Goal: Information Seeking & Learning: Learn about a topic

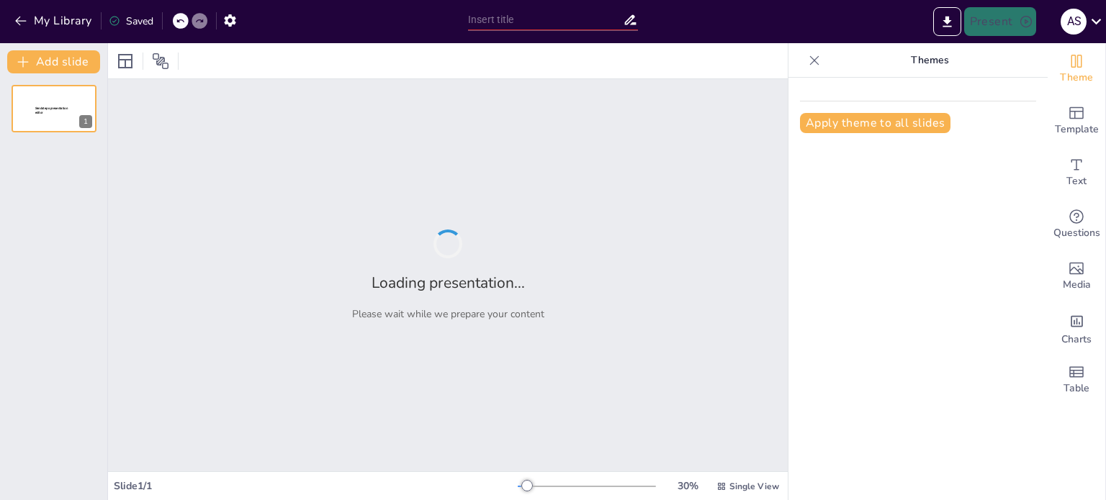
type input "design formulation and evaluation"
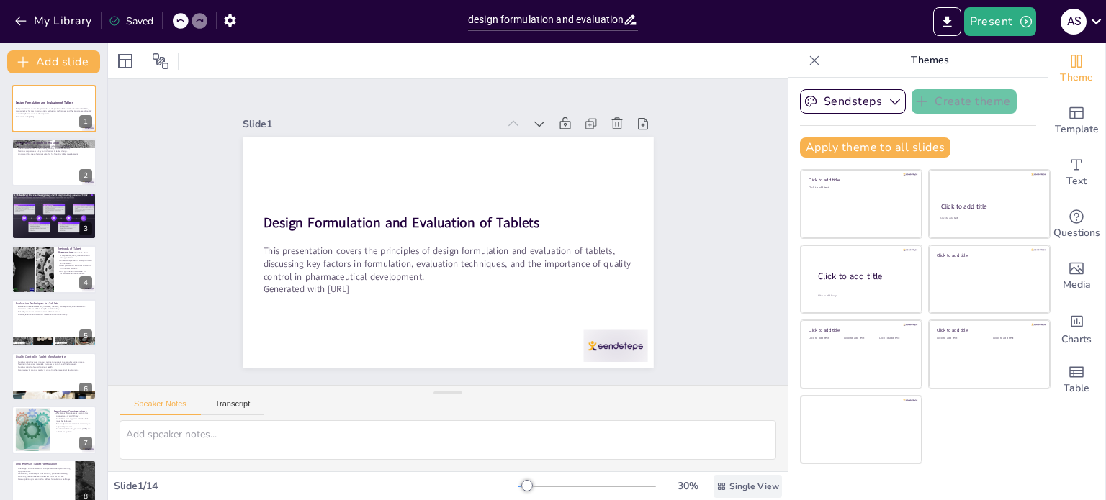
click at [731, 482] on span "Single View" at bounding box center [754, 487] width 50 height 12
click at [747, 448] on span "List View" at bounding box center [728, 455] width 76 height 14
checkbox input "true"
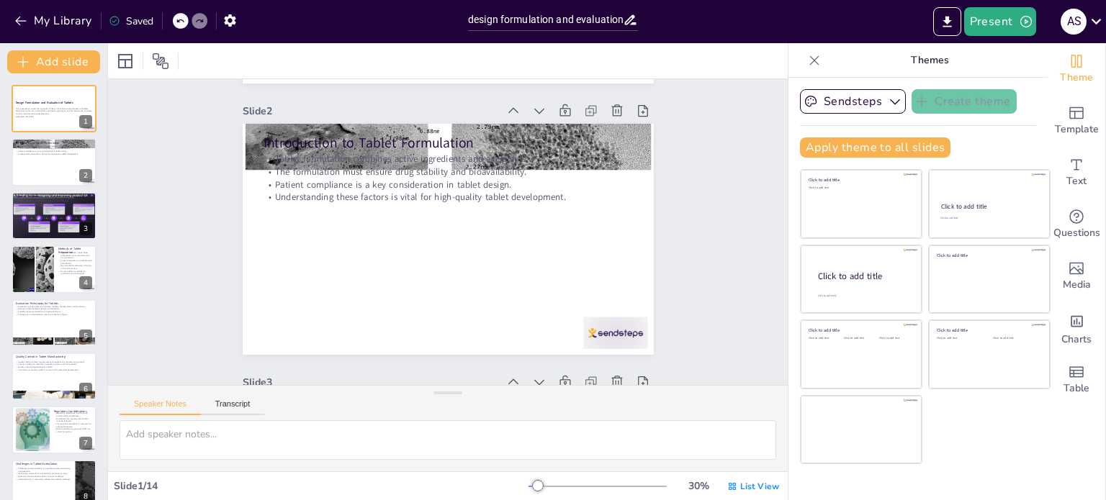
checkbox input "true"
type textarea "The formulation process is fundamental as it determines how the active pharmace…"
checkbox input "true"
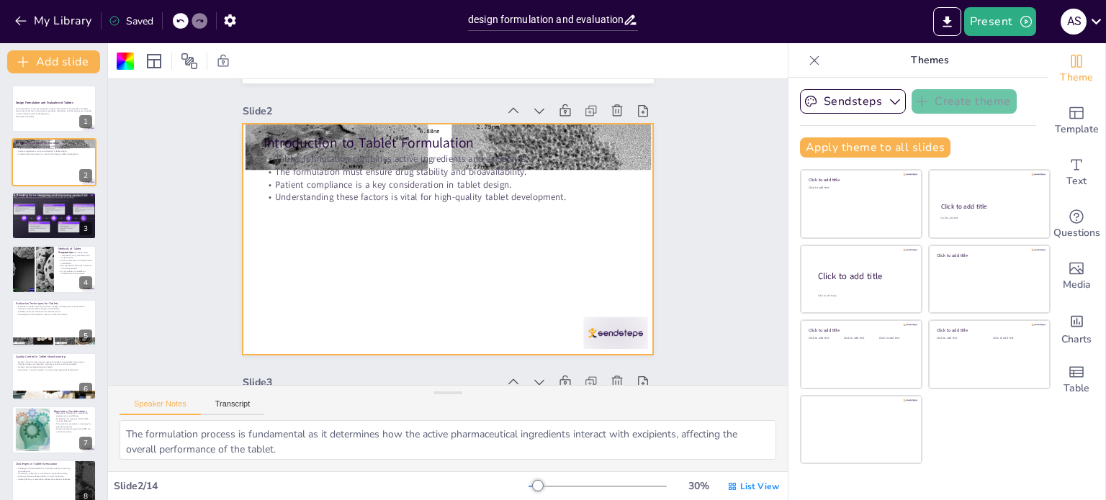
scroll to position [288, 0]
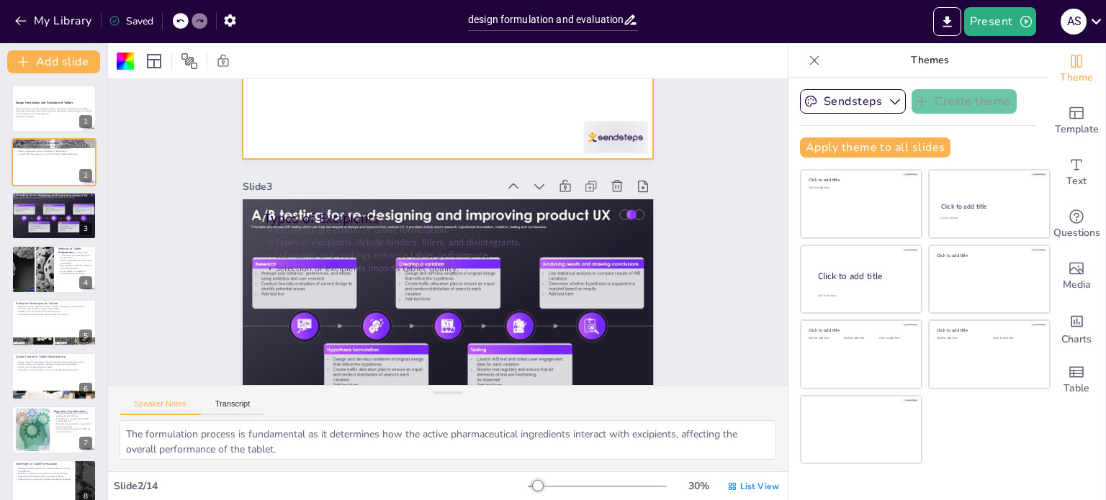
checkbox input "true"
type textarea "Excipients are essential for the overall formulation, providing necessary prope…"
checkbox input "true"
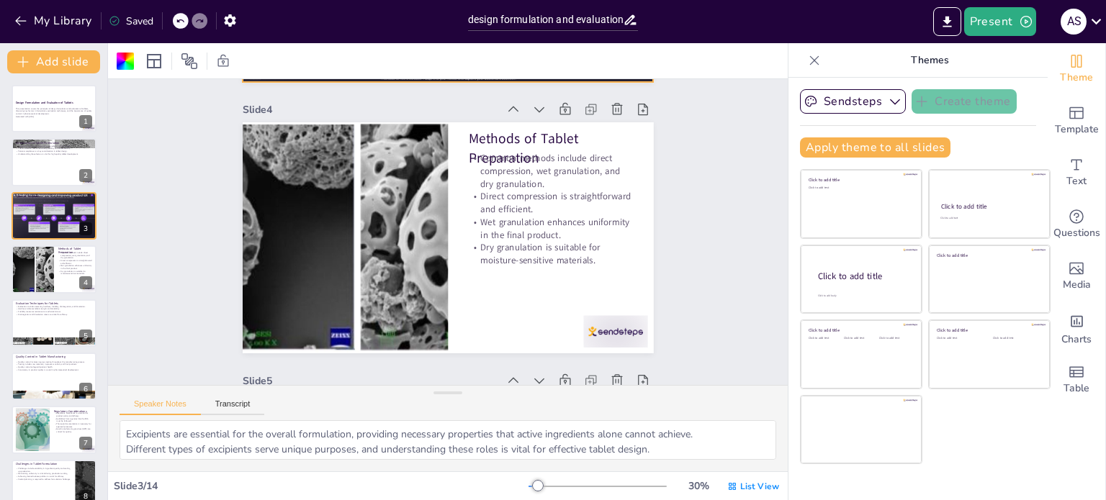
checkbox input "true"
type textarea "Understanding the different preparation methods is essential for selecting the …"
checkbox input "true"
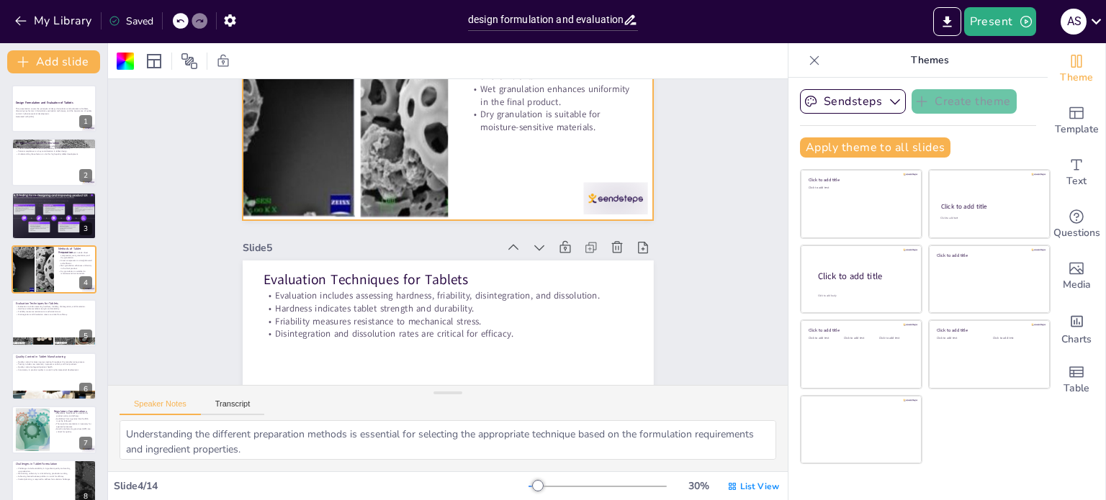
checkbox input "true"
type textarea "These evaluation techniques are fundamental for ensuring that tablets deliver t…"
checkbox input "true"
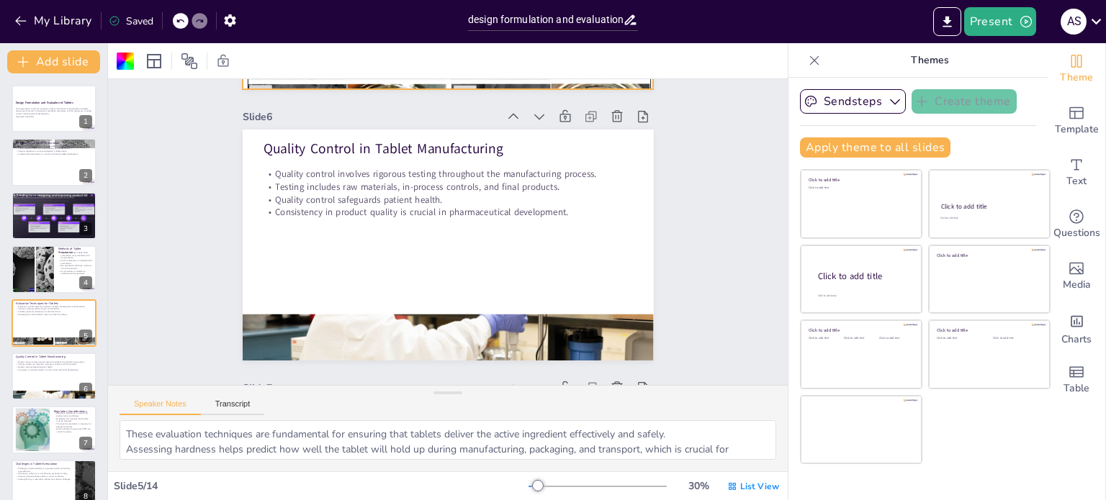
checkbox input "true"
type textarea "Effective quality control requires comprehensive testing protocols to identify …"
checkbox input "true"
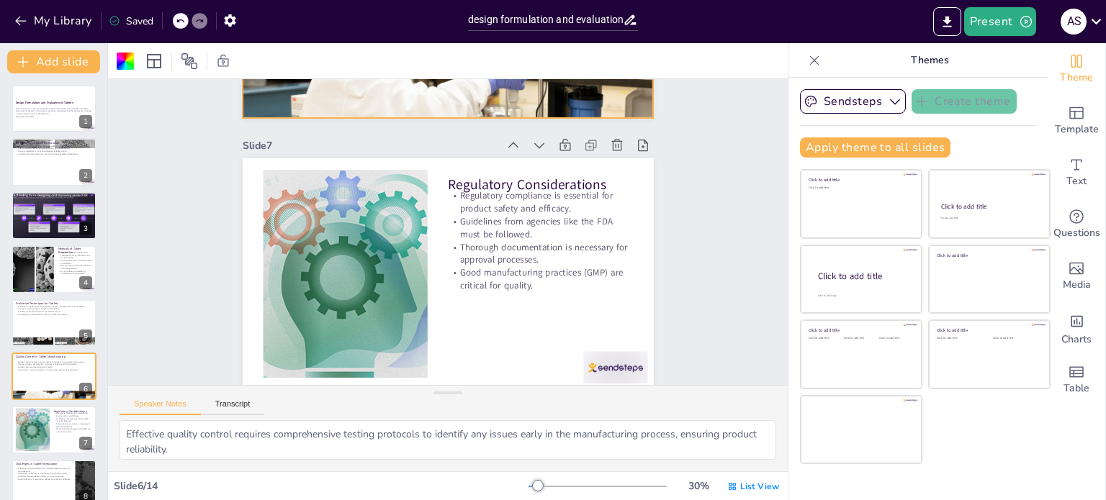
scroll to position [1592, 0]
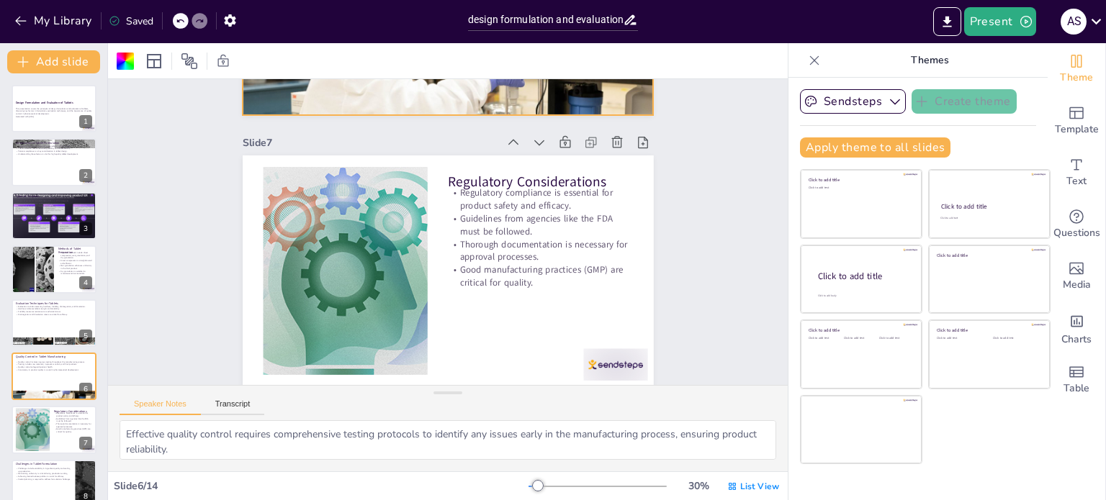
checkbox input "true"
drag, startPoint x: 716, startPoint y: 14, endPoint x: 692, endPoint y: 135, distance: 124.0
click at [692, 135] on div "Slide 1 Design Formulation and Evaluation of Tablets This presentation covers t…" at bounding box center [415, 383] width 1453 height 3858
checkbox input "true"
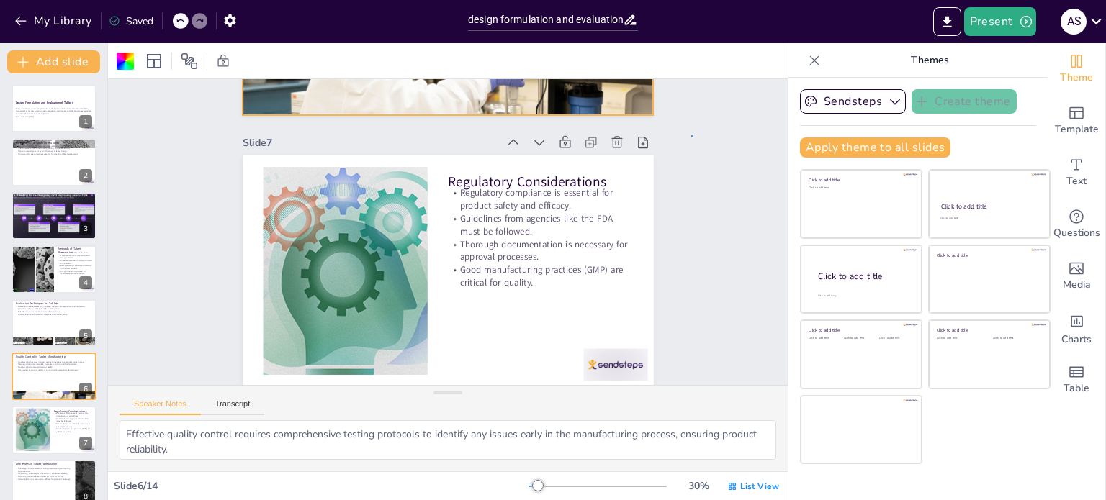
checkbox input "true"
type textarea "Adhering to regulatory guidelines is crucial for ensuring that products are saf…"
checkbox input "true"
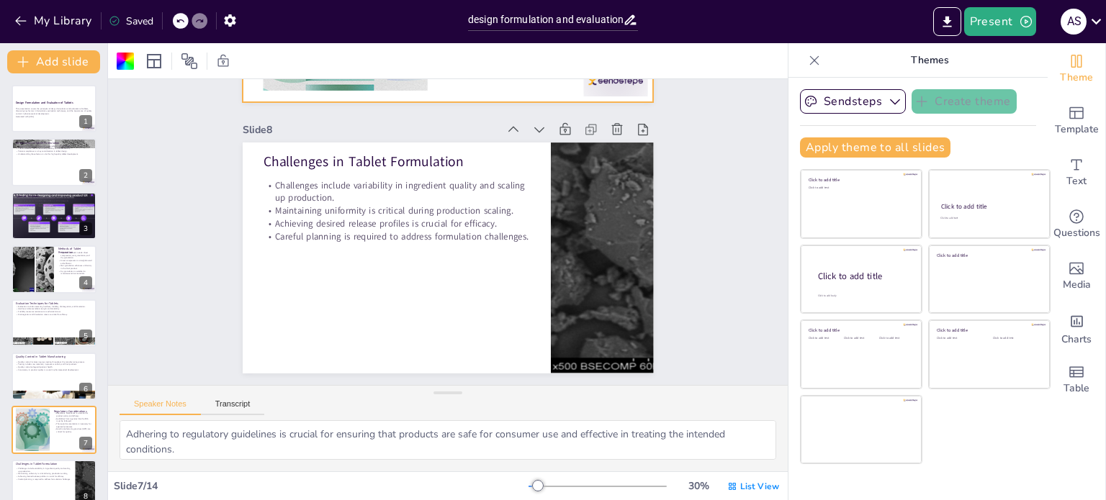
checkbox input "true"
type textarea "Recognizing and addressing these challenges is essential for ensuring that the …"
checkbox input "true"
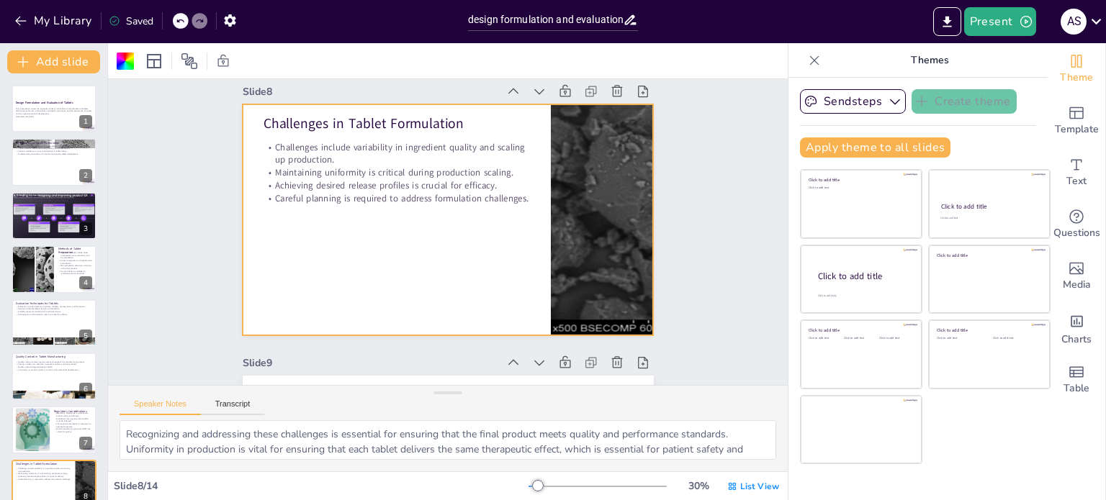
checkbox input "true"
type textarea "Effective quality control requires comprehensive testing protocols to identify …"
checkbox input "true"
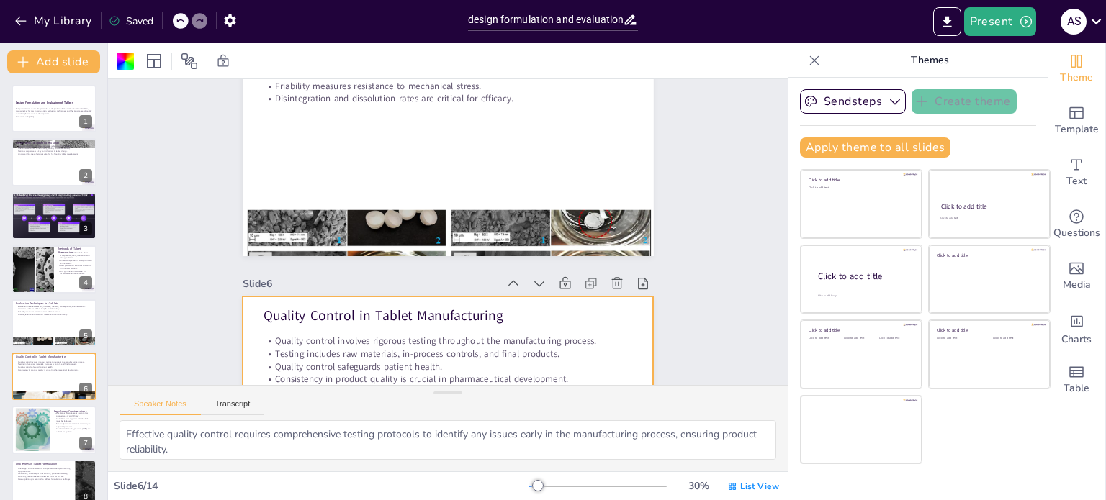
checkbox input "true"
type textarea "Understanding the different preparation methods is essential for selecting the …"
checkbox input "true"
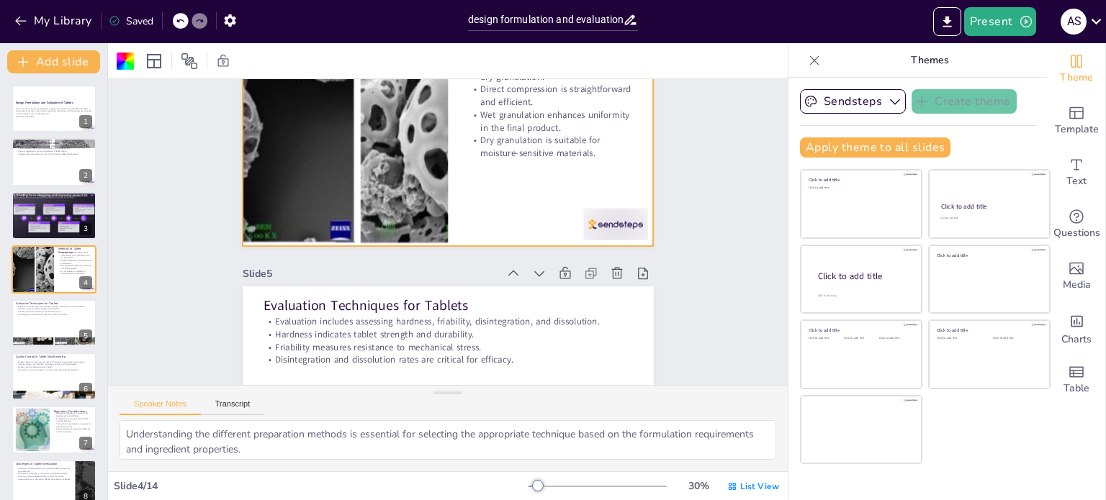
checkbox input "true"
type textarea "Excipients are essential for the overall formulation, providing necessary prope…"
checkbox input "true"
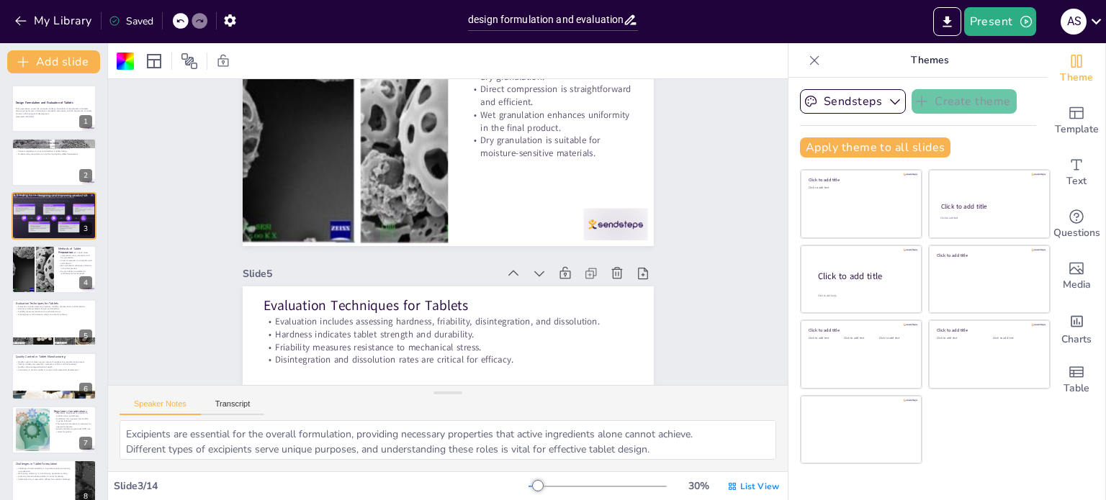
checkbox input "true"
type textarea "The formulation process is fundamental as it determines how the active pharmace…"
checkbox input "true"
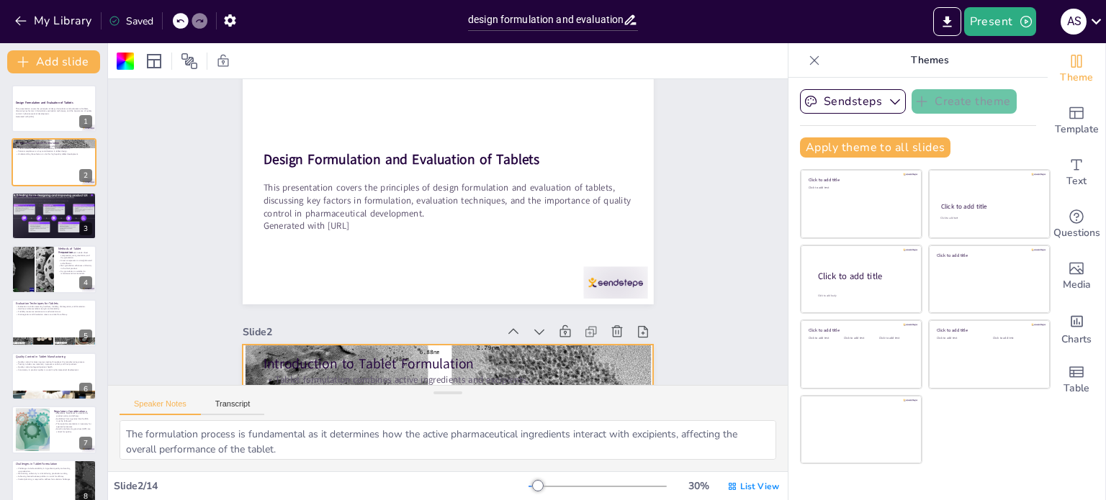
checkbox input "true"
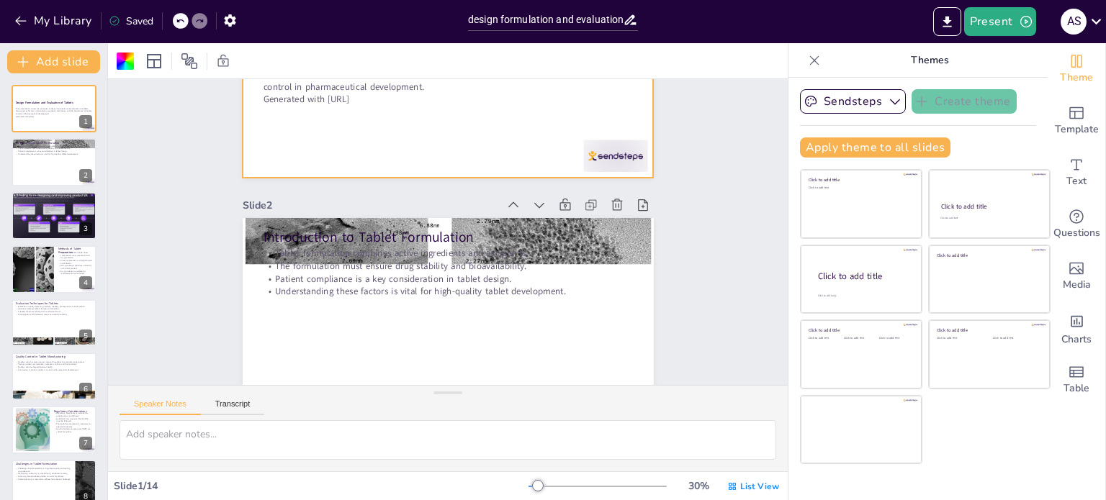
scroll to position [176, 0]
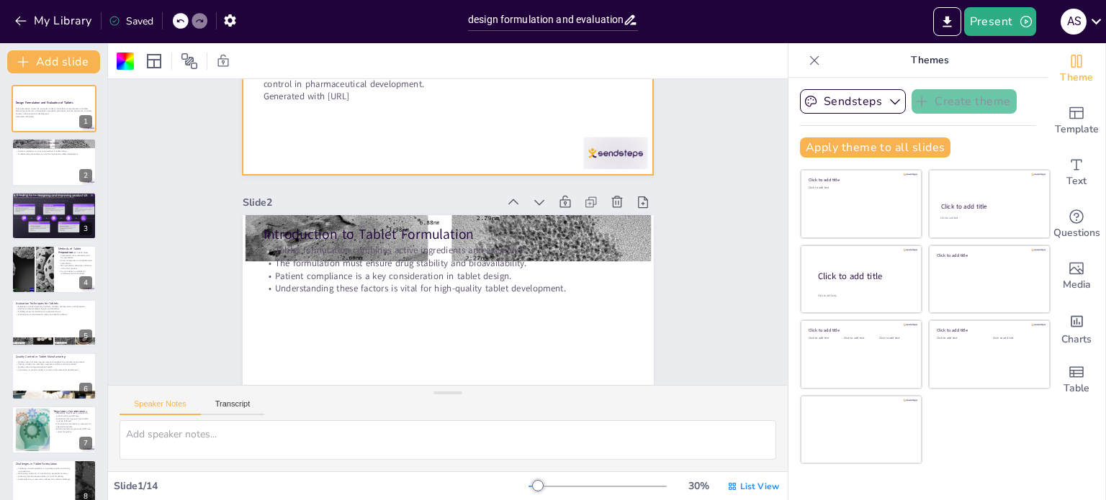
checkbox input "true"
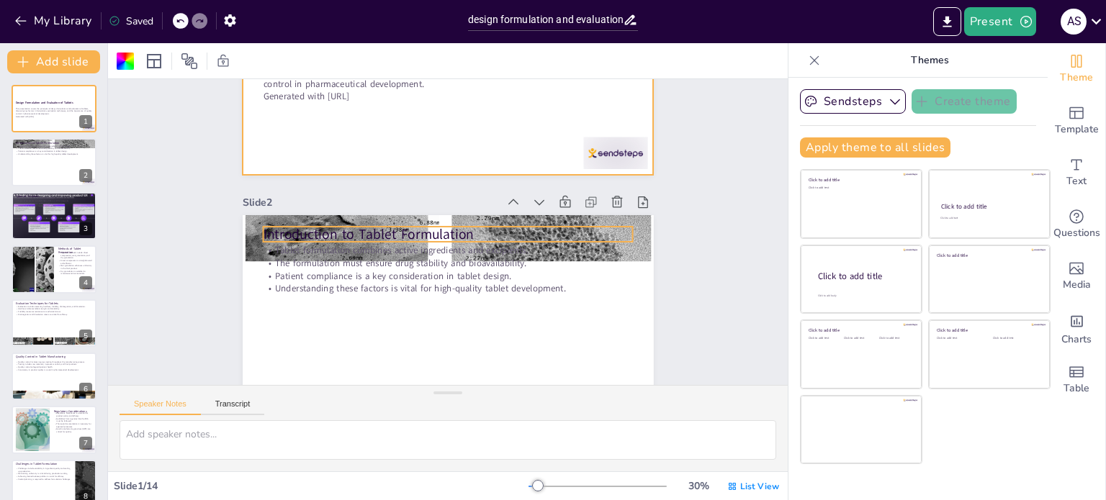
checkbox input "true"
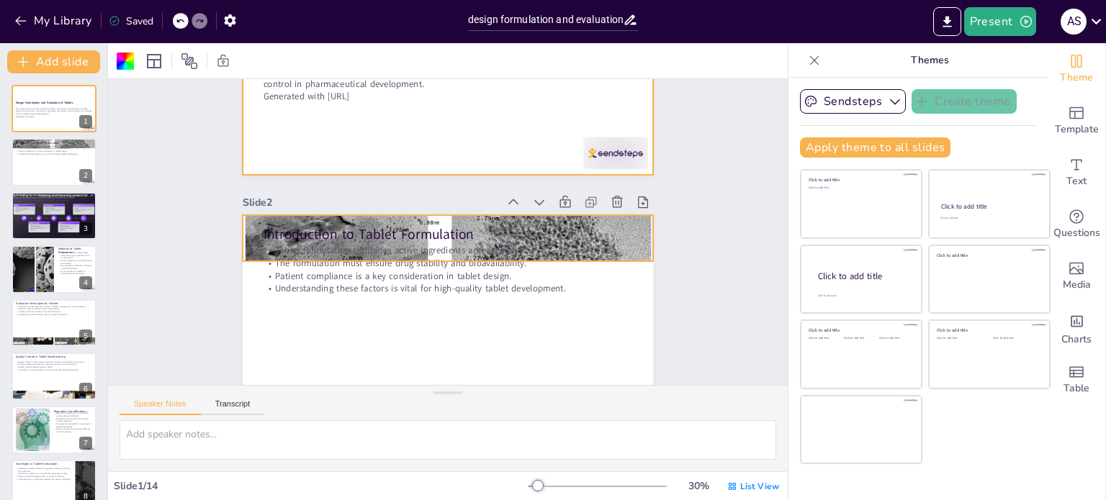
checkbox input "true"
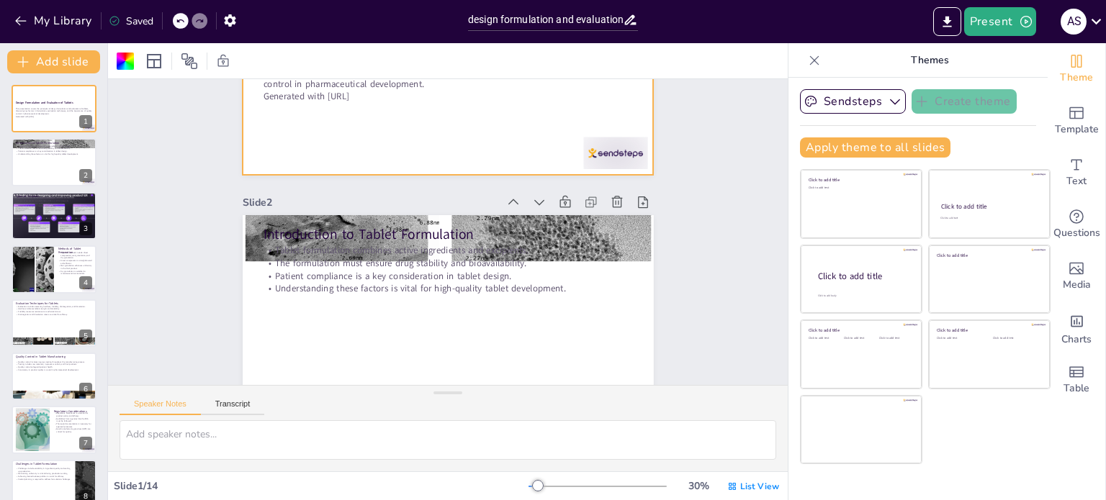
checkbox input "true"
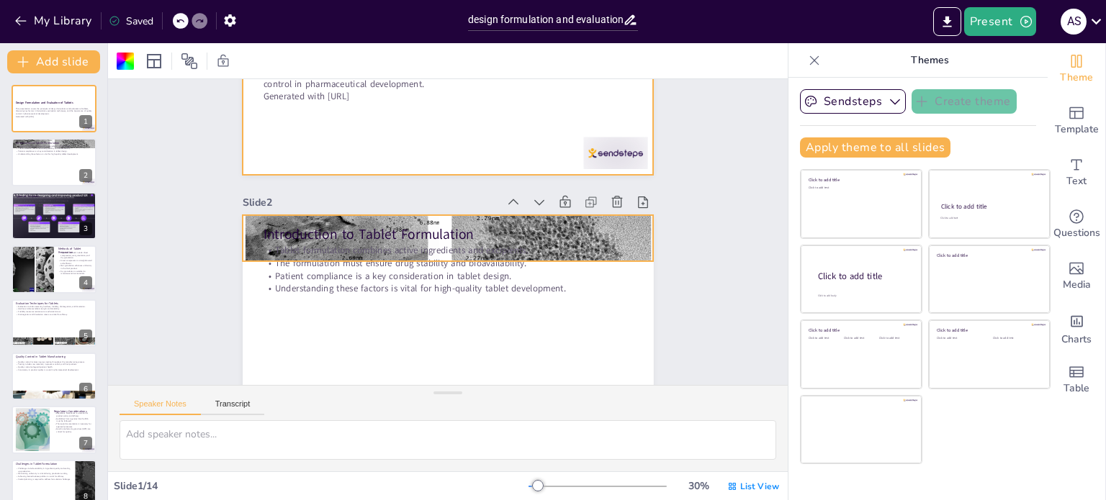
checkbox input "true"
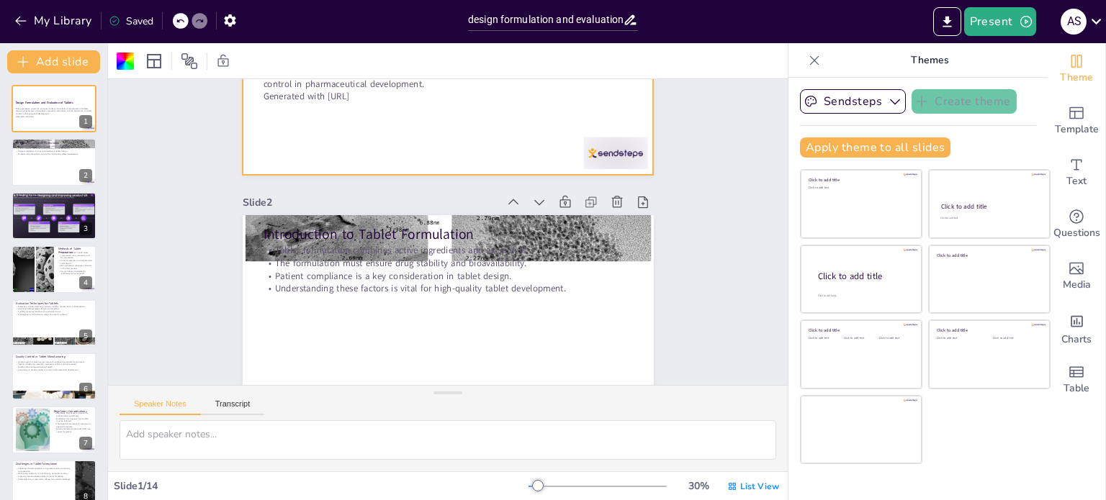
checkbox input "true"
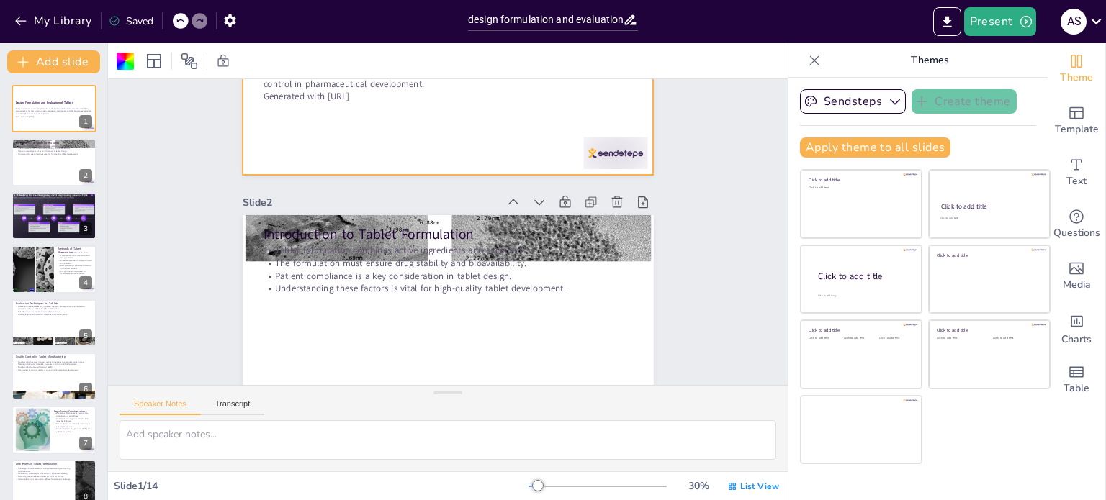
checkbox input "true"
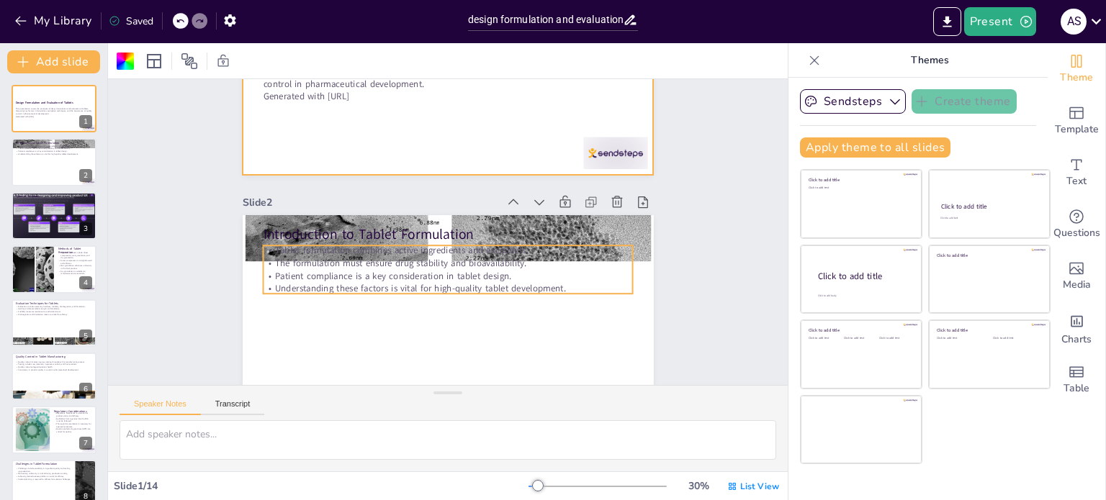
checkbox input "true"
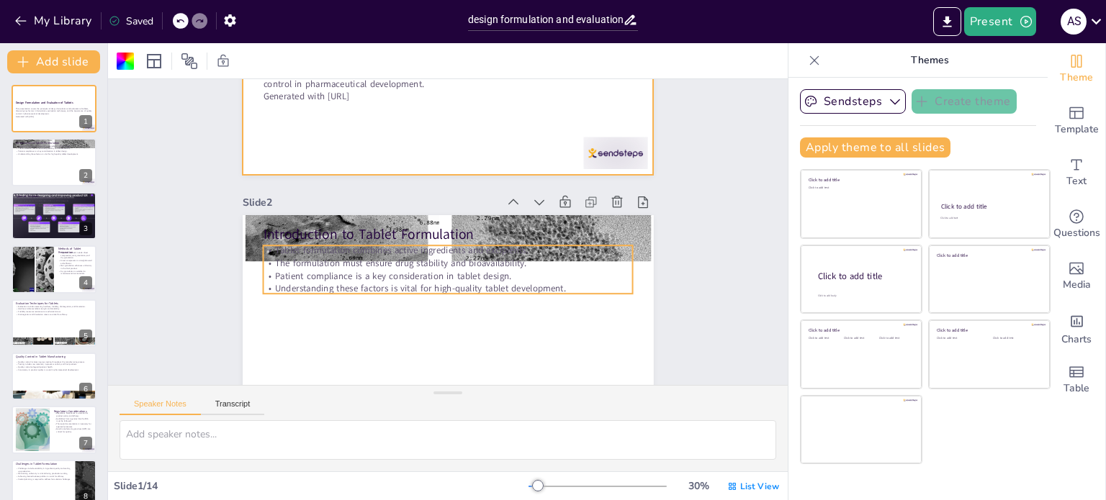
checkbox input "true"
click at [549, 279] on p "Patient compliance is a key consideration in tablet design." at bounding box center [438, 274] width 364 height 89
checkbox input "true"
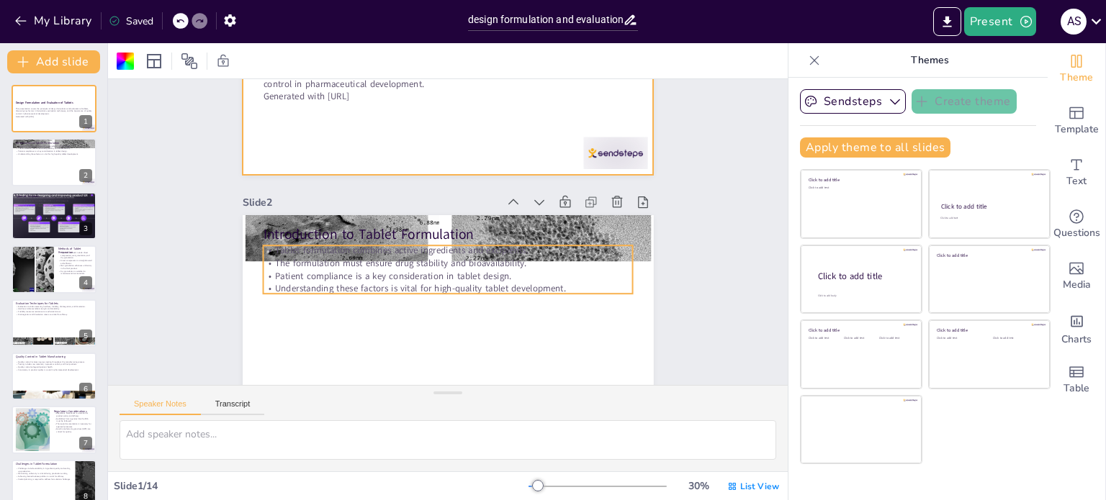
type textarea "The formulation process is fundamental as it determines how the active pharmace…"
checkbox input "true"
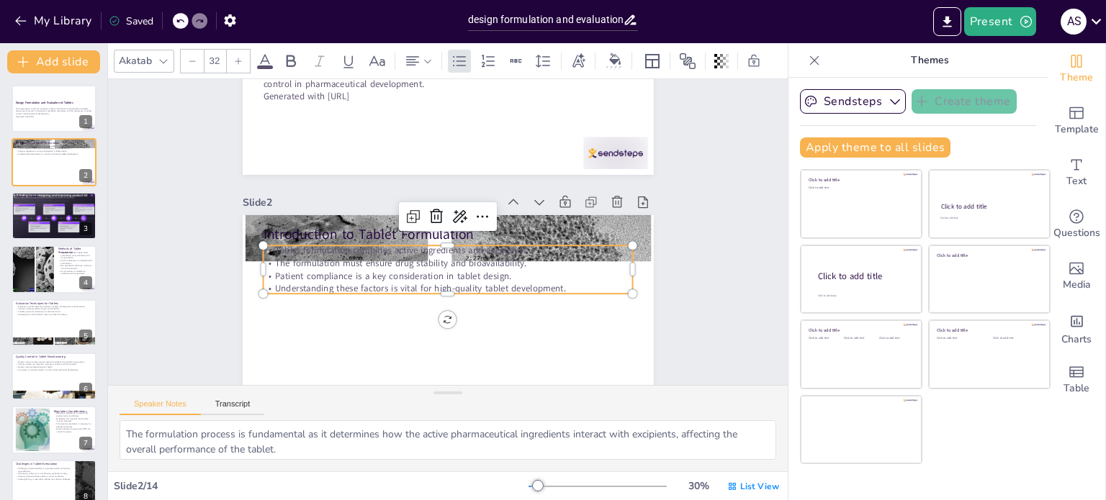
click at [549, 279] on p "Patient compliance is a key consideration in tablet design." at bounding box center [438, 274] width 364 height 89
checkbox input "true"
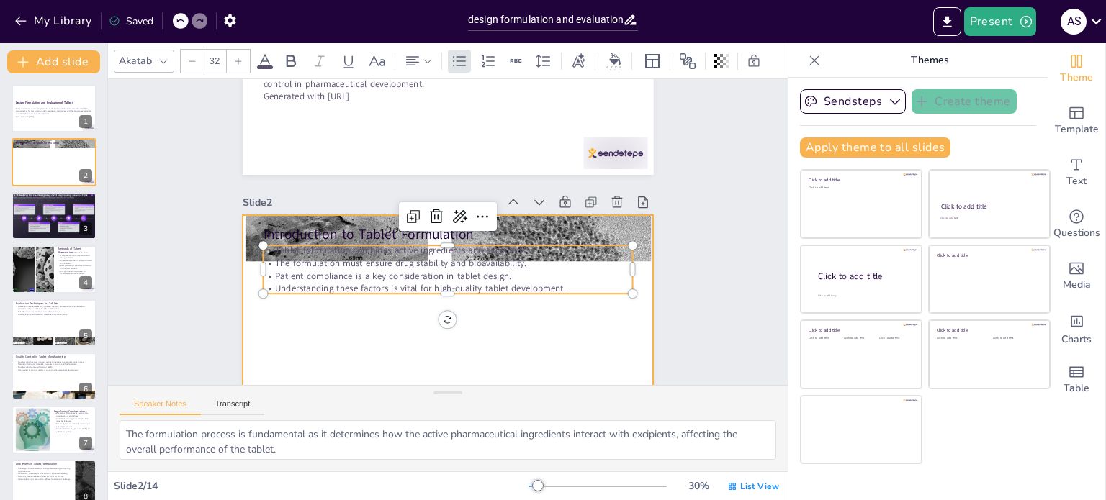
checkbox input "true"
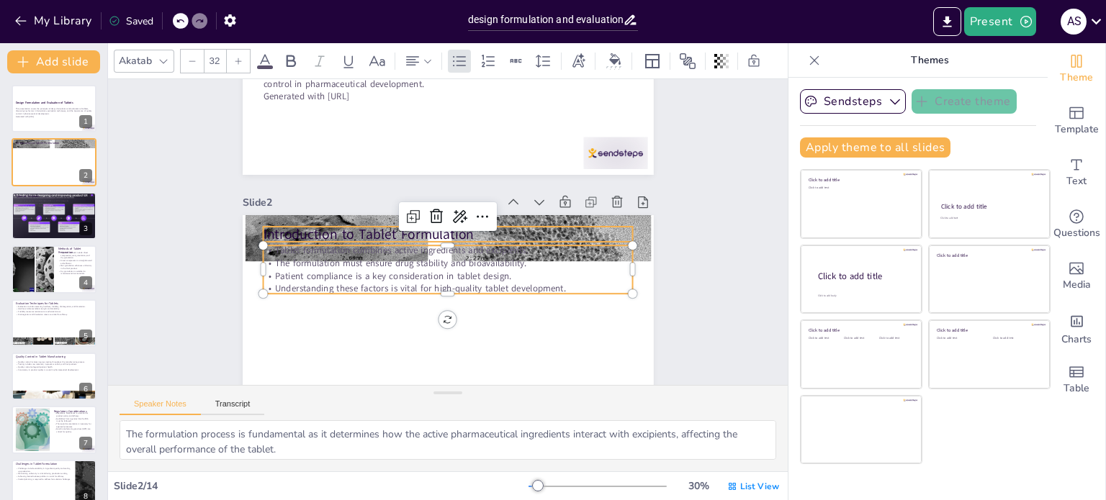
checkbox input "true"
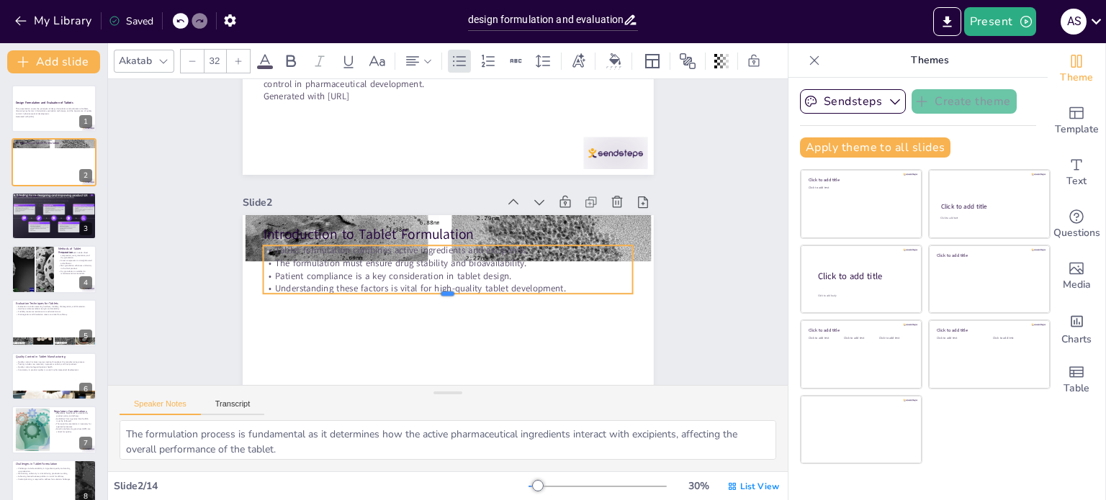
checkbox input "true"
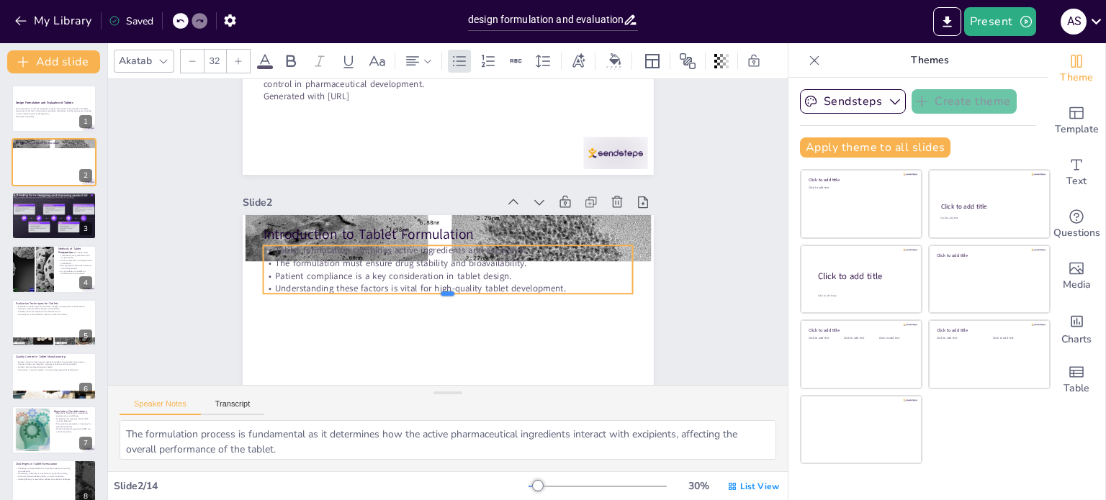
checkbox input "true"
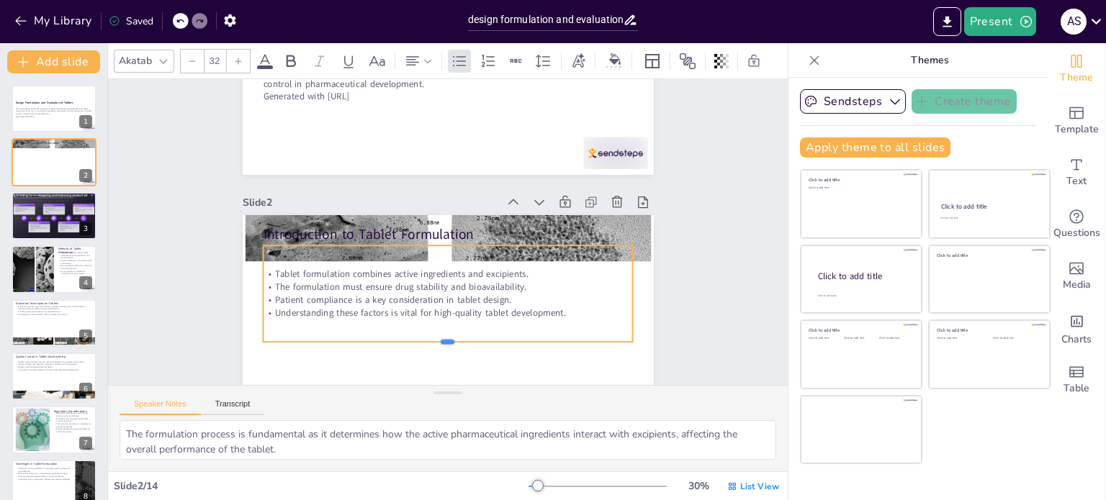
checkbox input "true"
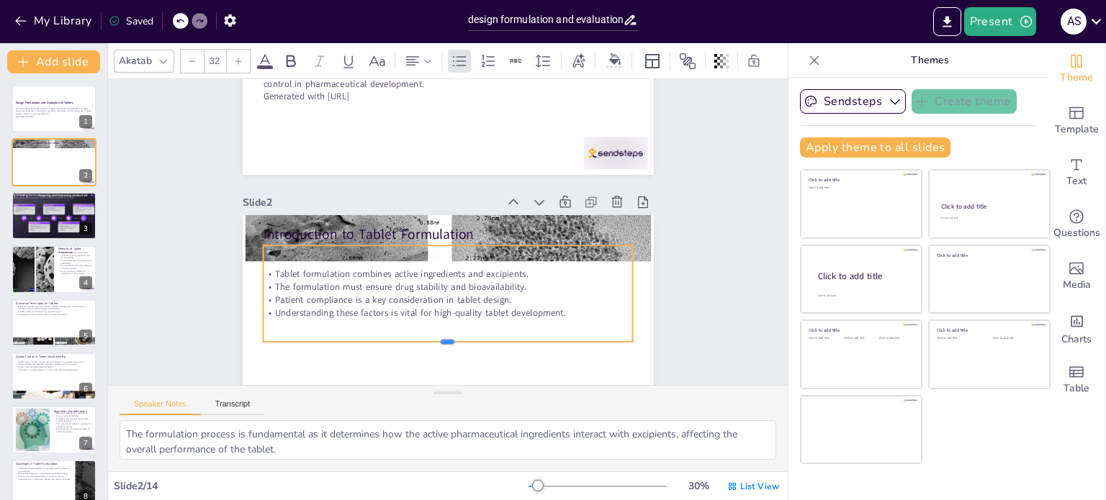
checkbox input "true"
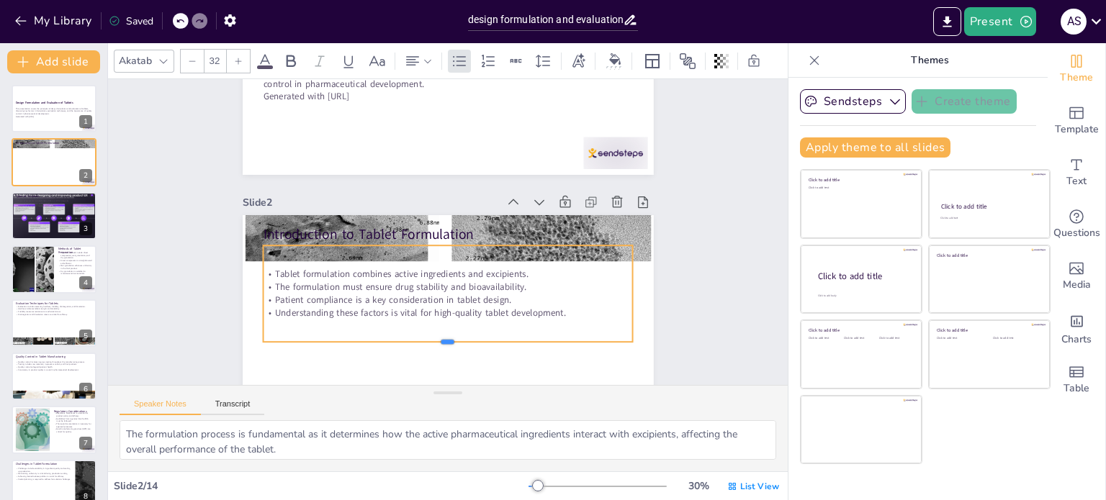
checkbox input "true"
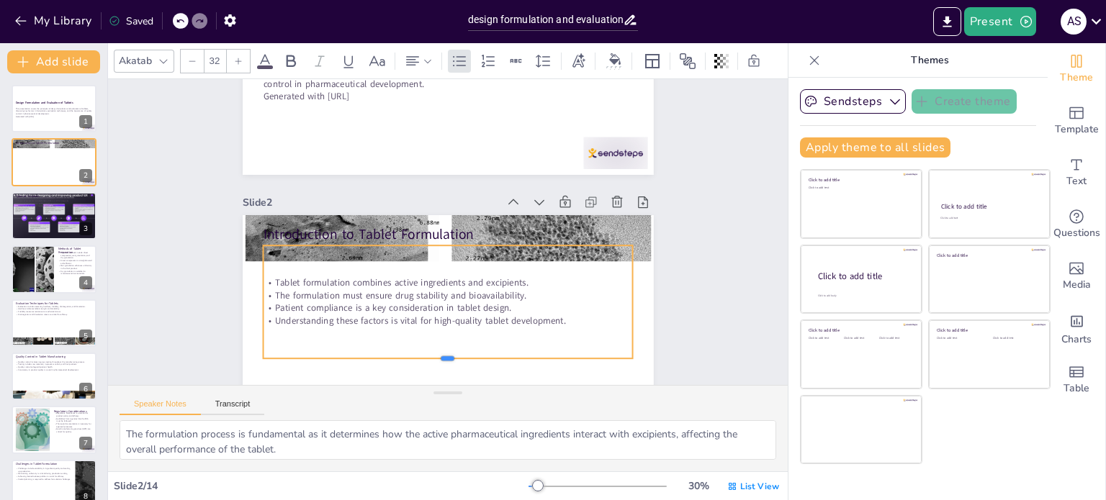
checkbox input "true"
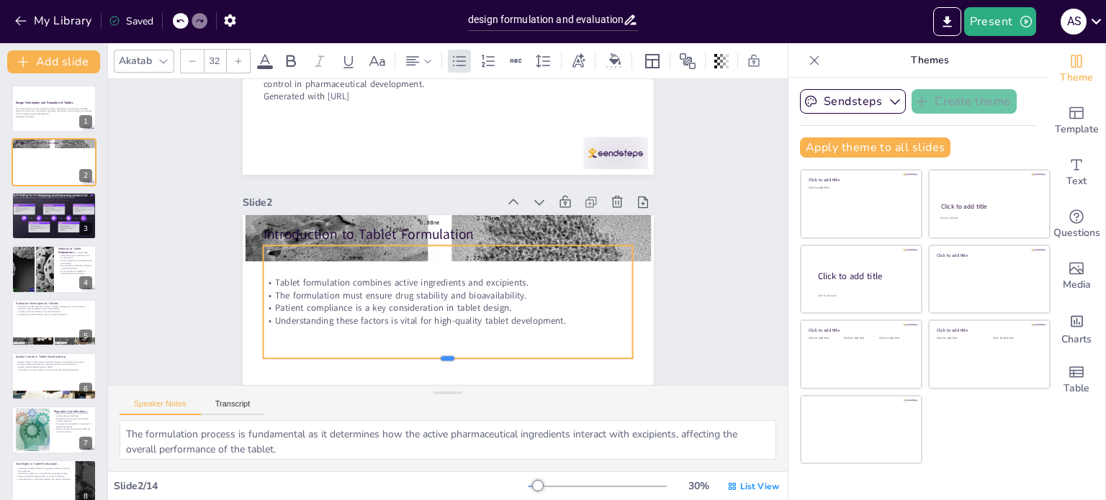
checkbox input "true"
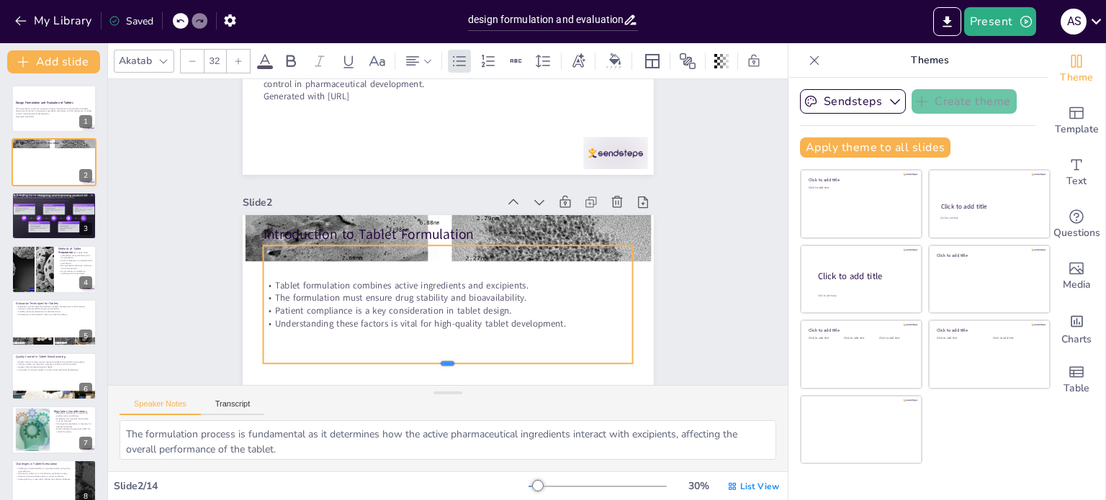
drag, startPoint x: 580, startPoint y: 294, endPoint x: 582, endPoint y: 364, distance: 69.8
click at [582, 364] on div at bounding box center [420, 367] width 364 height 88
checkbox input "true"
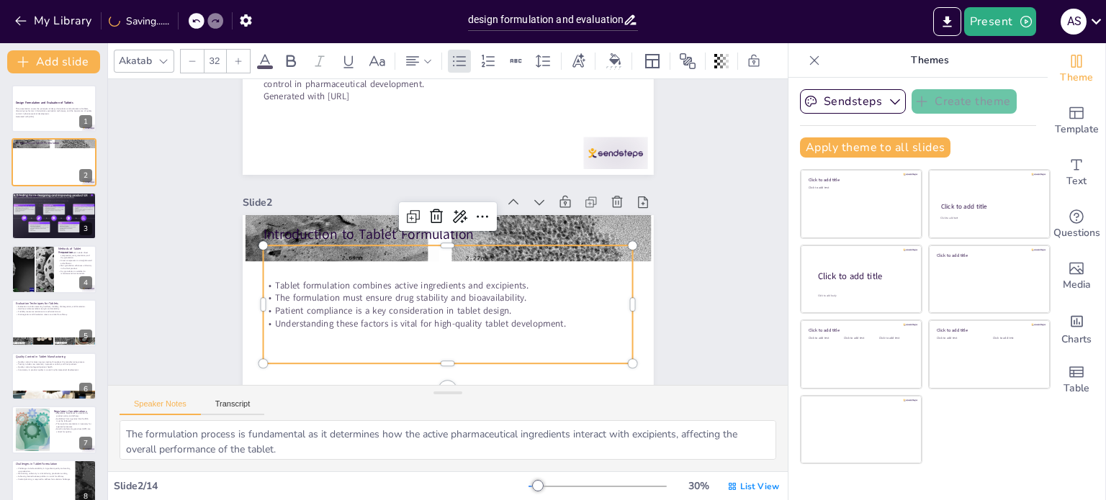
checkbox input "true"
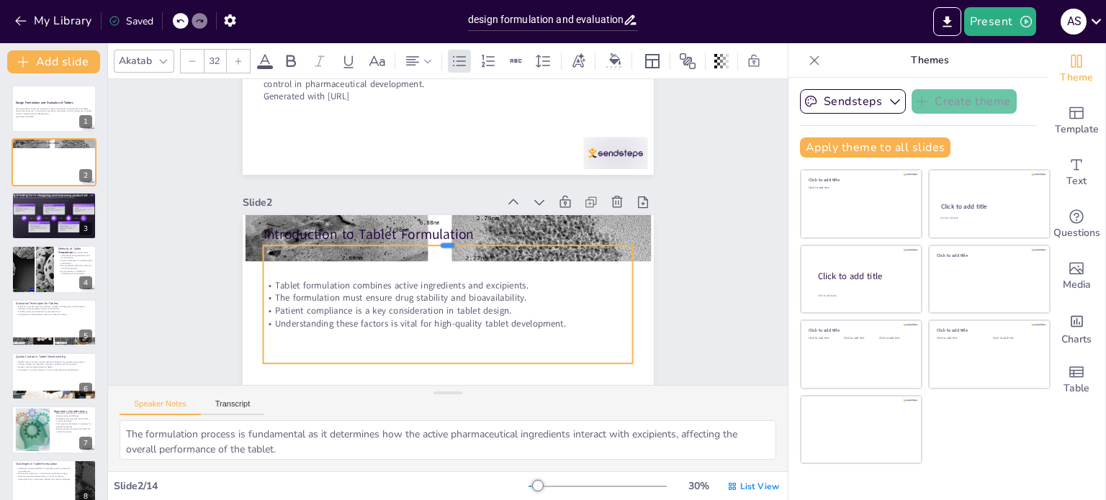
checkbox input "true"
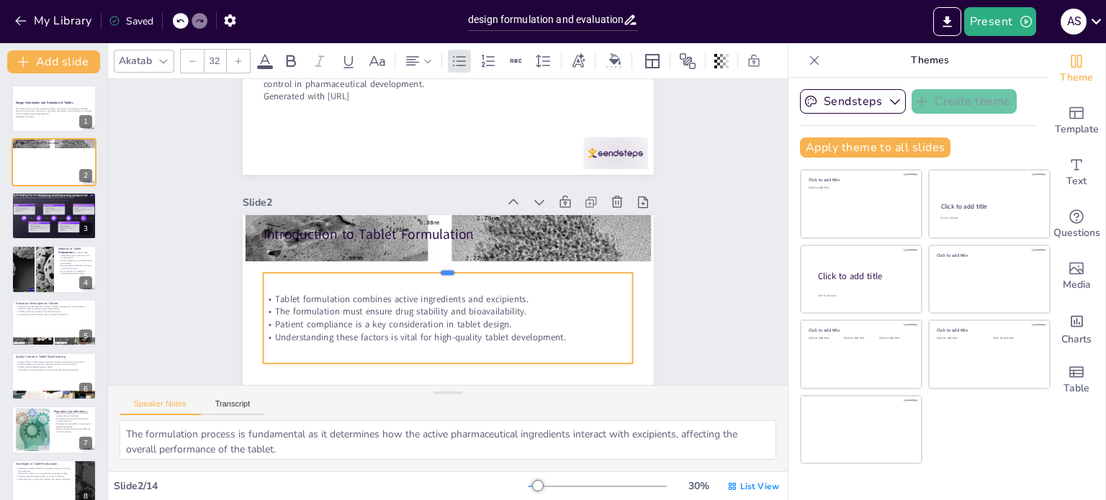
checkbox input "true"
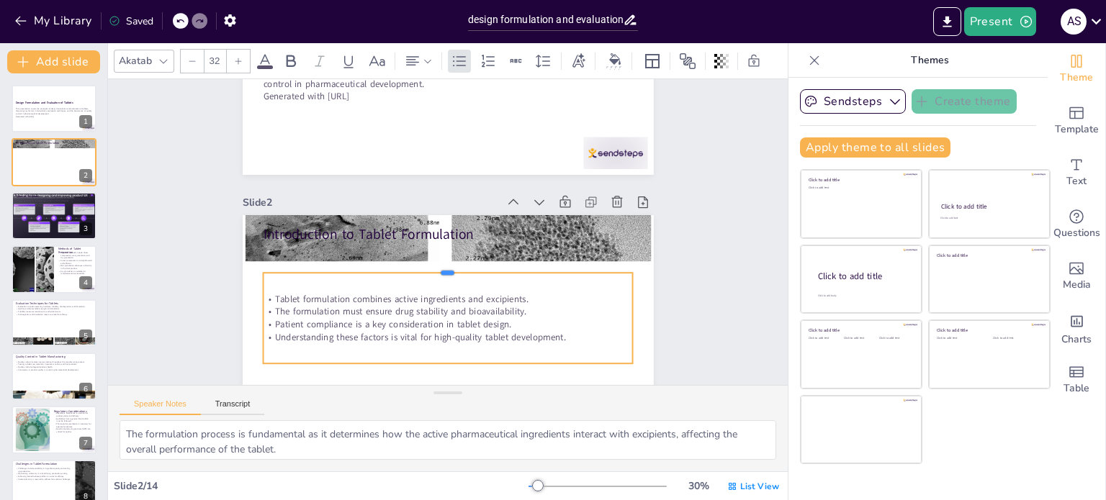
checkbox input "true"
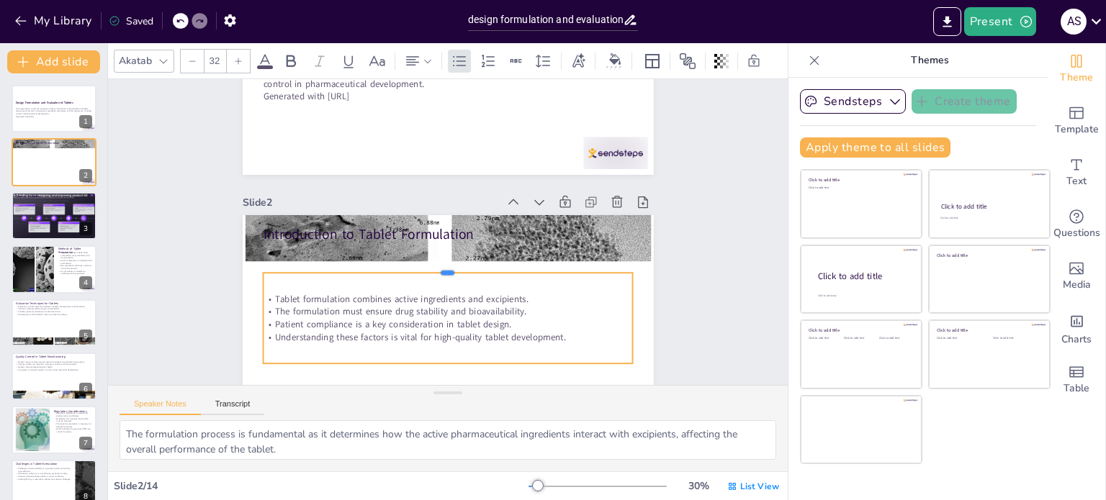
checkbox input "true"
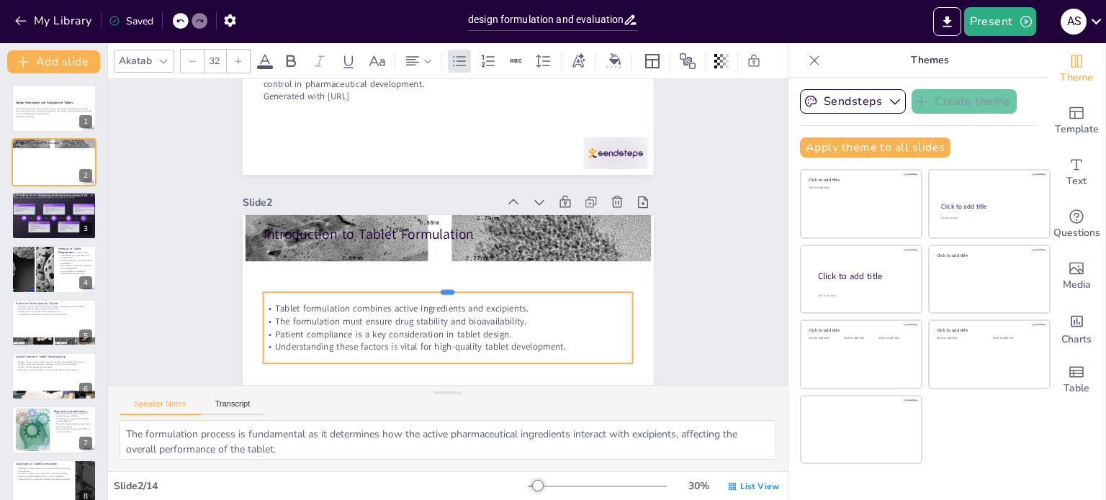
drag, startPoint x: 438, startPoint y: 241, endPoint x: 449, endPoint y: 288, distance: 48.0
click at [449, 288] on div at bounding box center [436, 285] width 364 height 88
checkbox input "true"
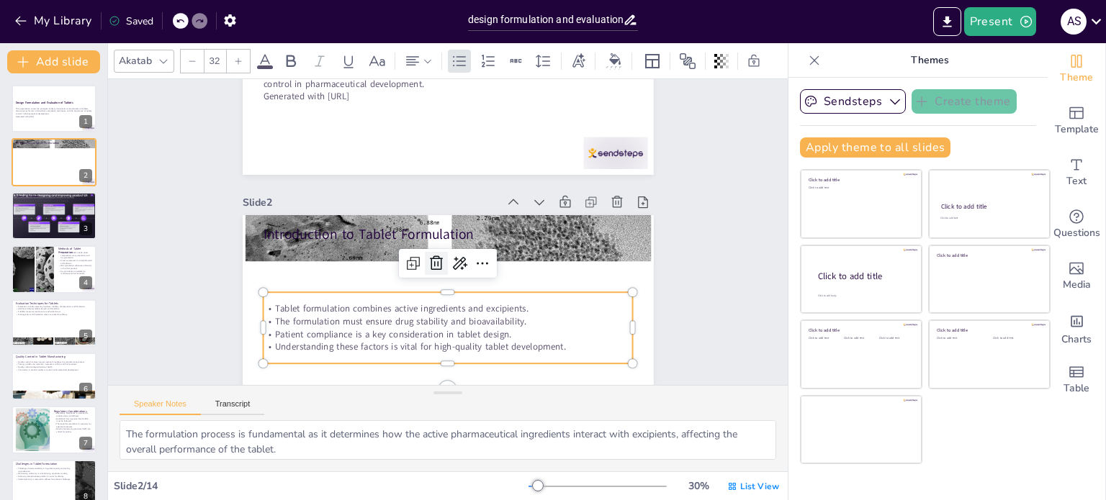
checkbox input "true"
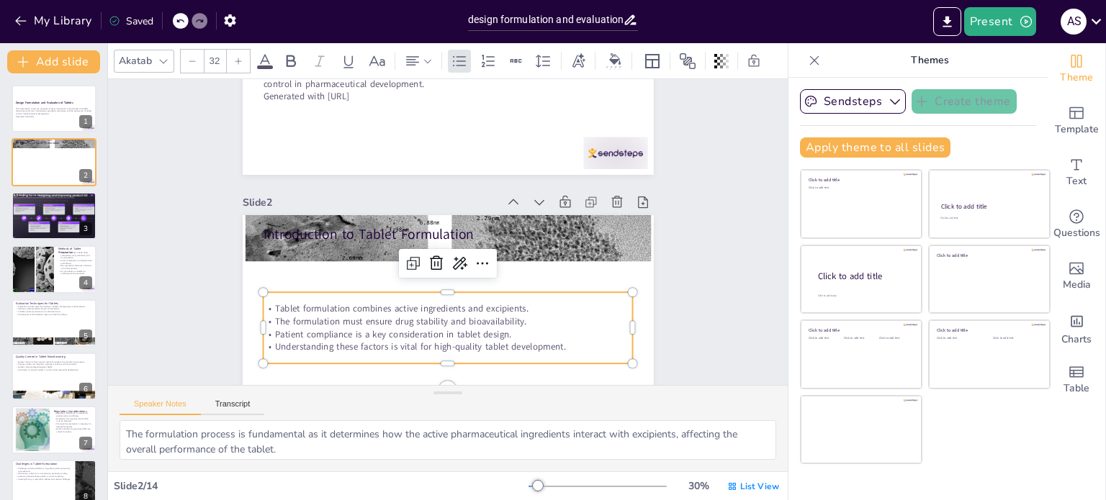
checkbox input "true"
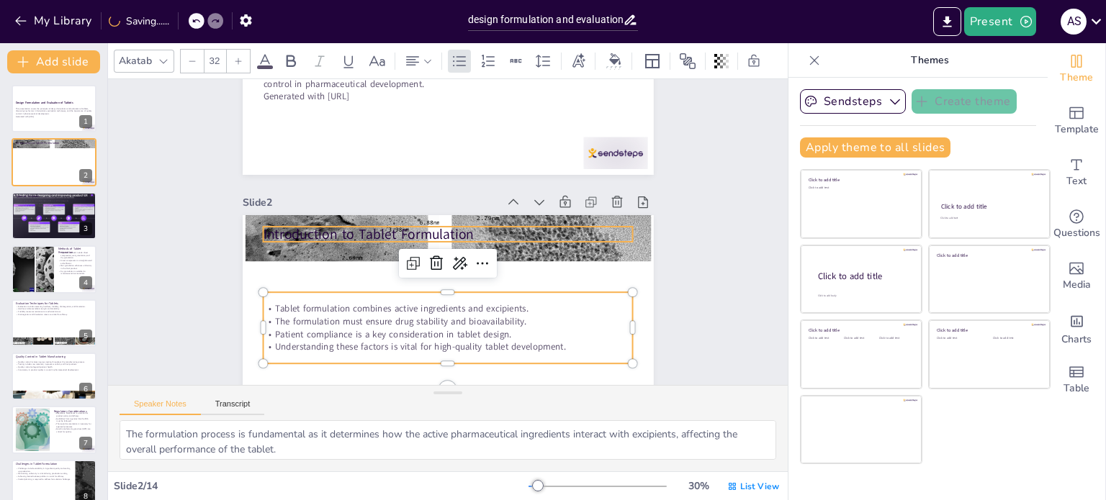
checkbox input "true"
type input "48"
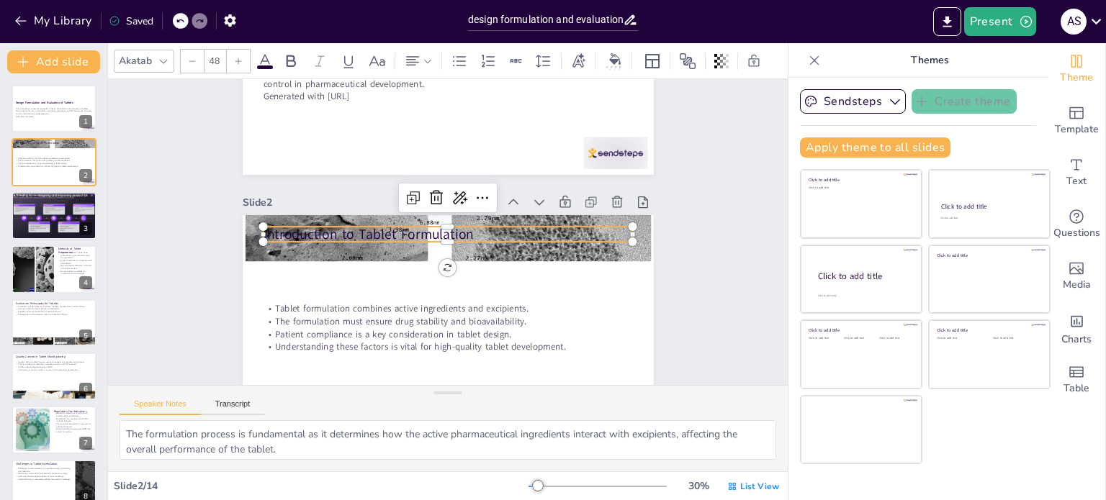
click at [384, 230] on p "Introduction to Tablet Formulation" at bounding box center [447, 230] width 366 height 96
checkbox input "true"
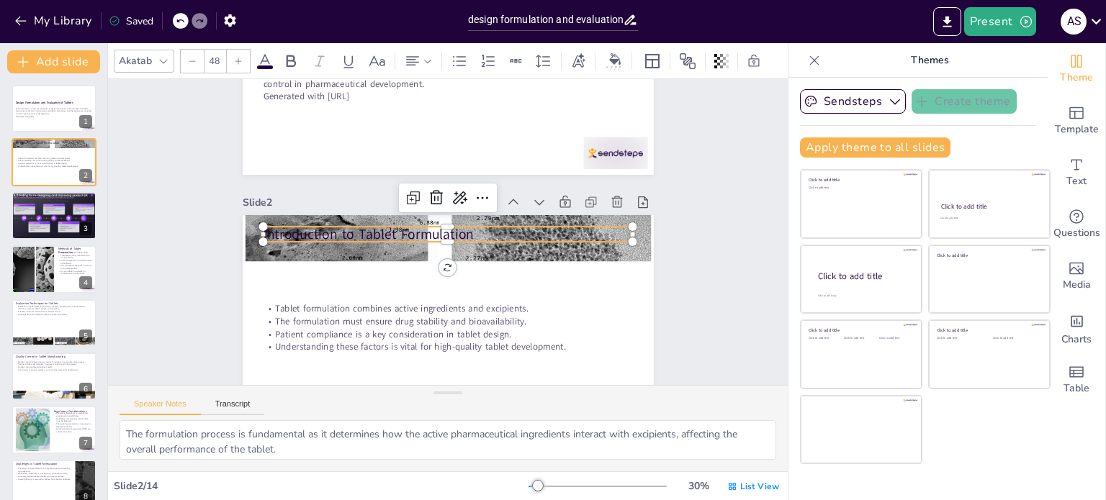
checkbox input "true"
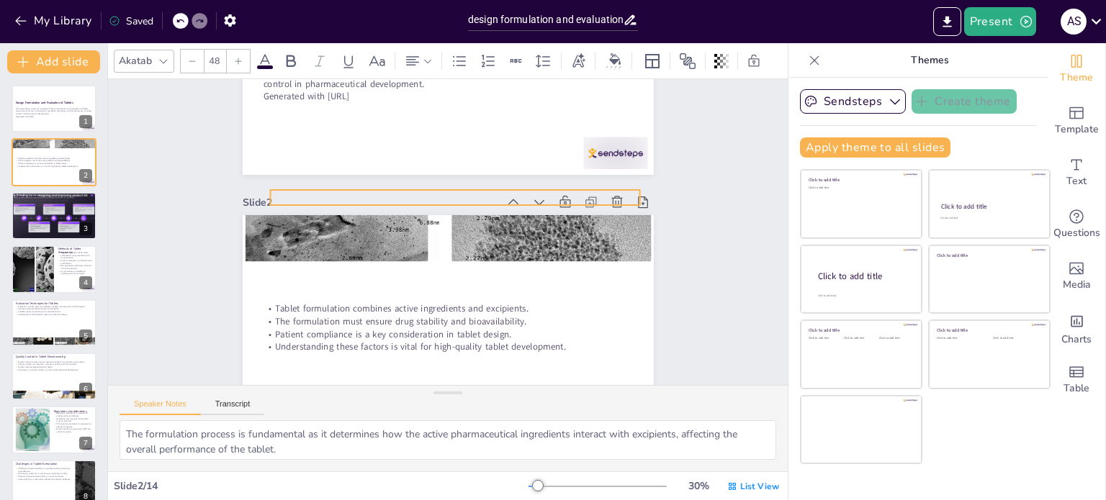
checkbox input "true"
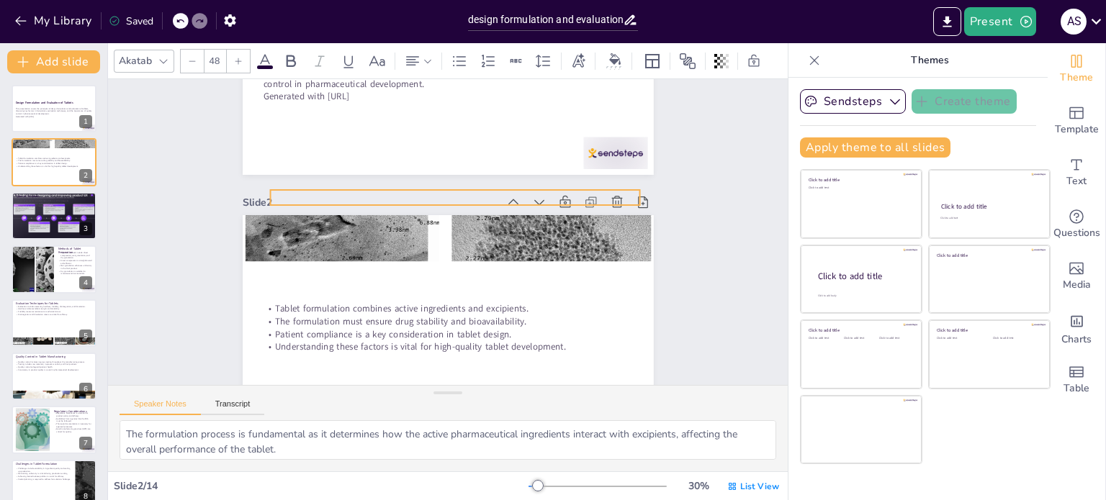
checkbox input "true"
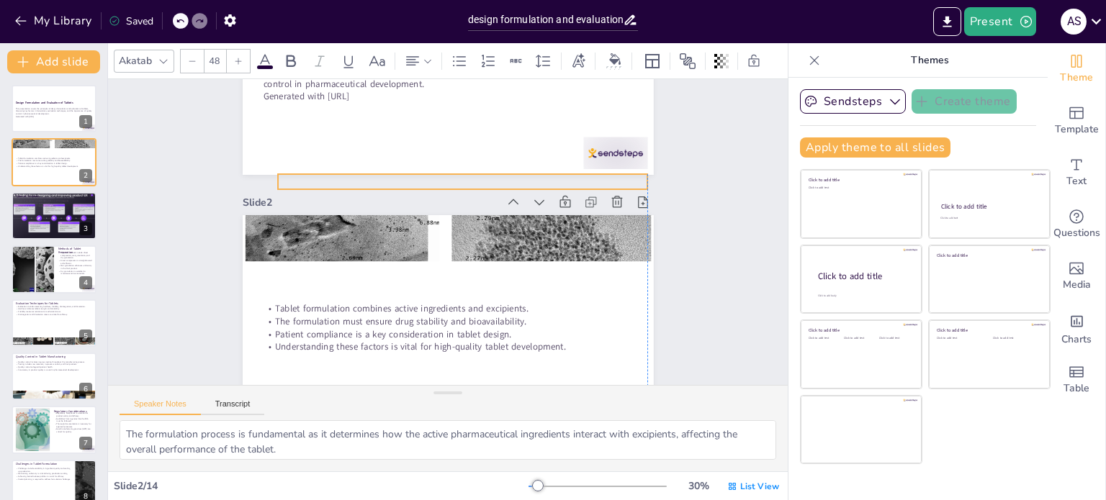
checkbox input "true"
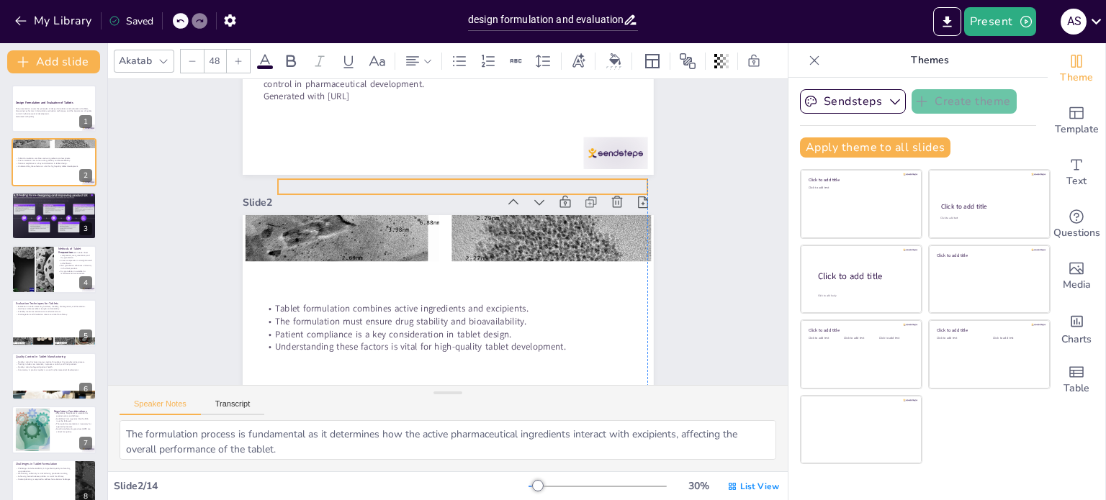
checkbox input "true"
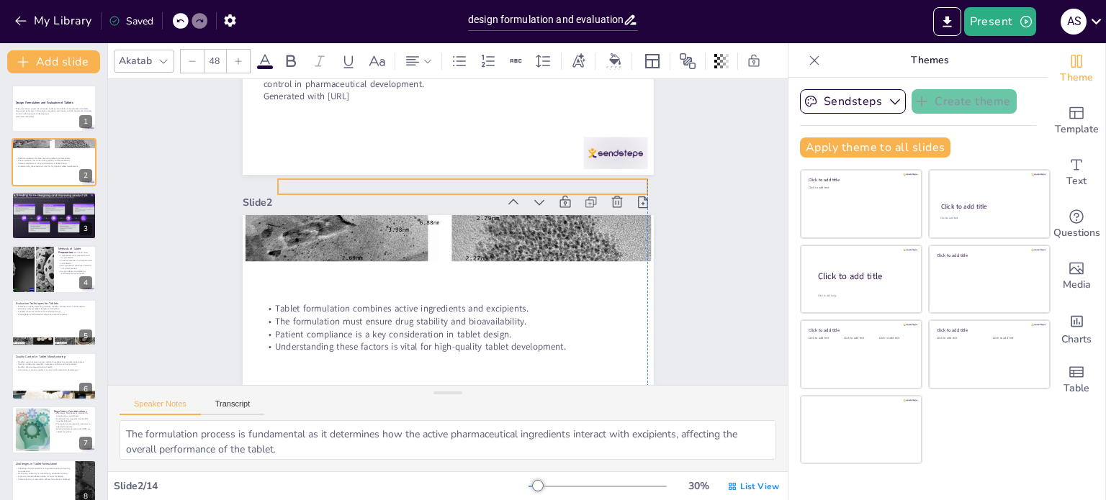
checkbox input "true"
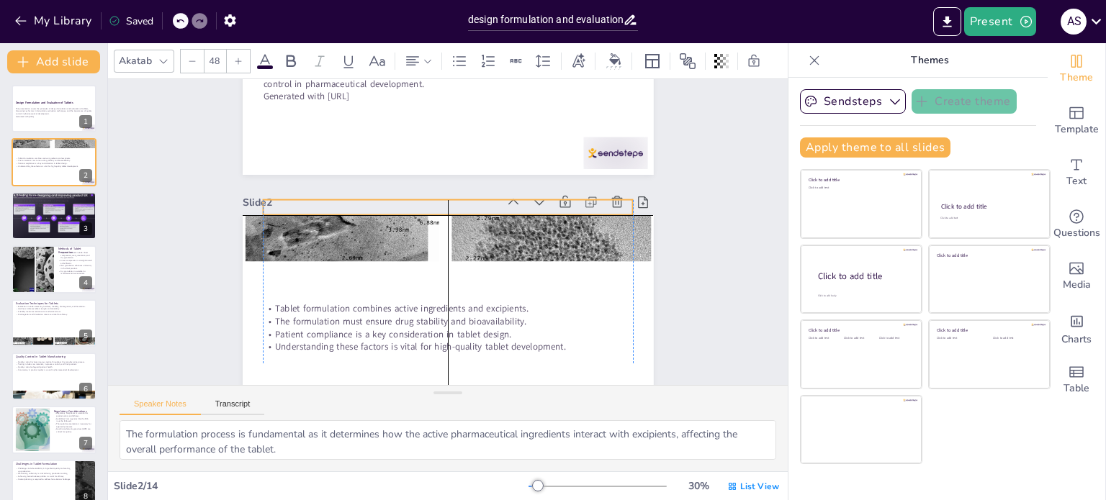
checkbox input "true"
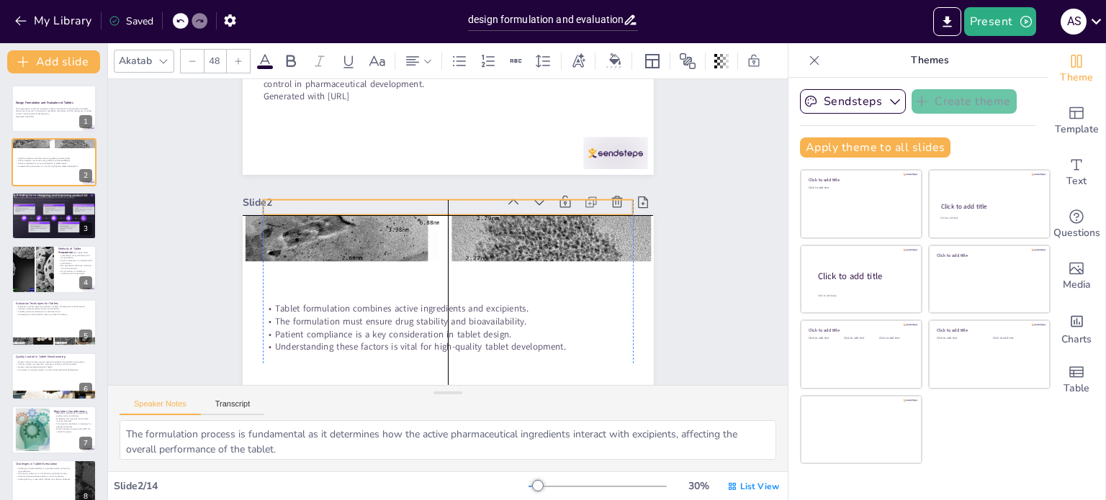
checkbox input "true"
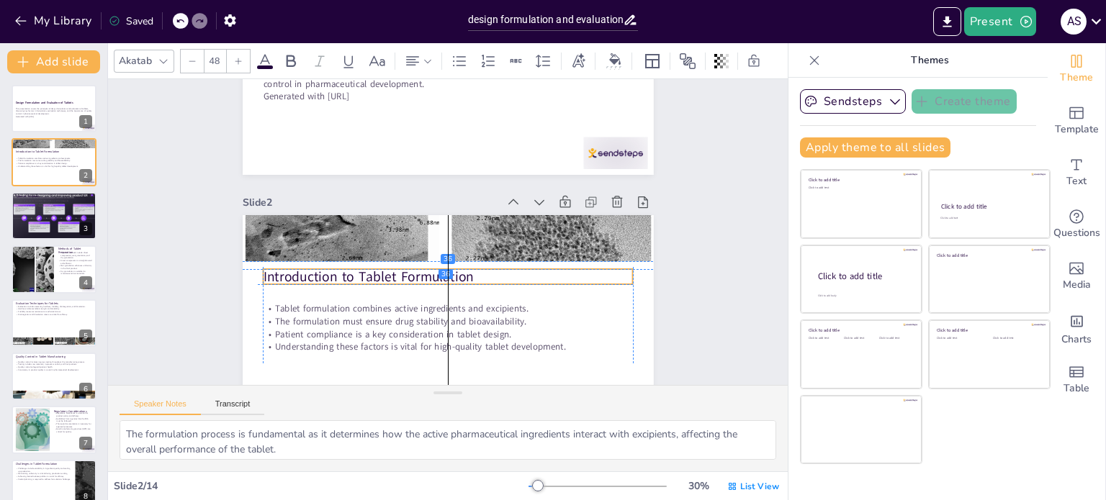
drag, startPoint x: 384, startPoint y: 230, endPoint x: 380, endPoint y: 271, distance: 41.3
click at [386, 271] on p "Introduction to Tablet Formulation" at bounding box center [487, 210] width 202 height 330
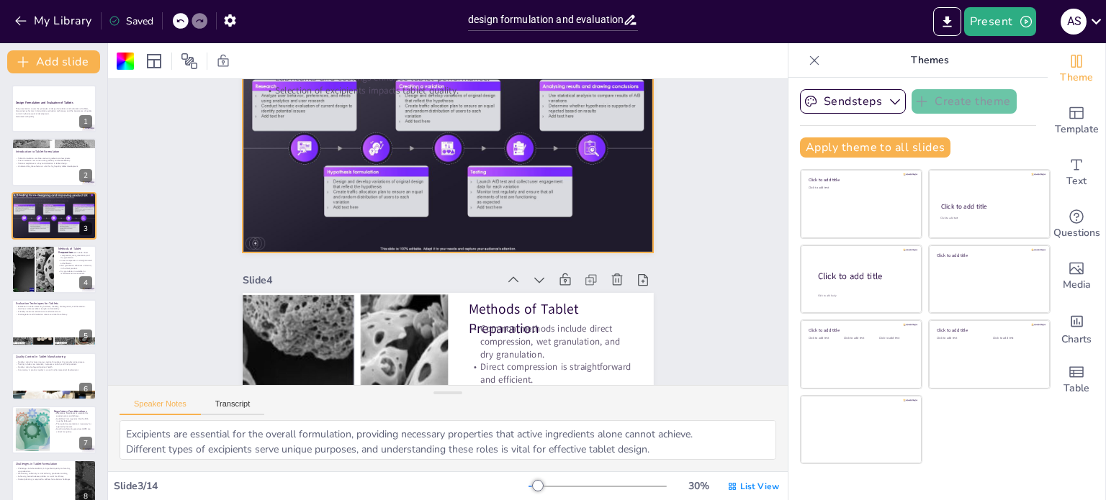
scroll to position [639, 0]
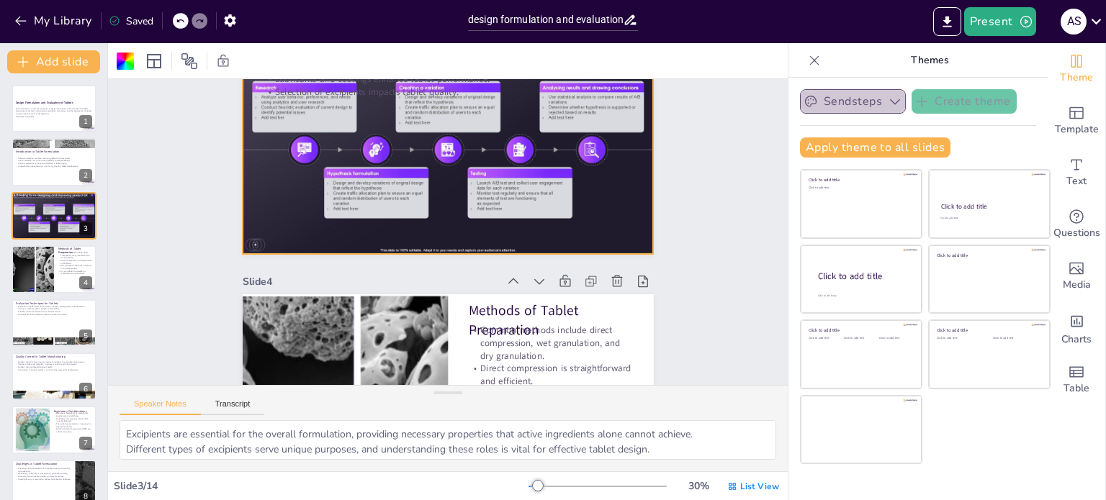
click at [843, 105] on button "Sendsteps" at bounding box center [853, 101] width 106 height 24
click at [135, 63] on div at bounding box center [125, 61] width 23 height 23
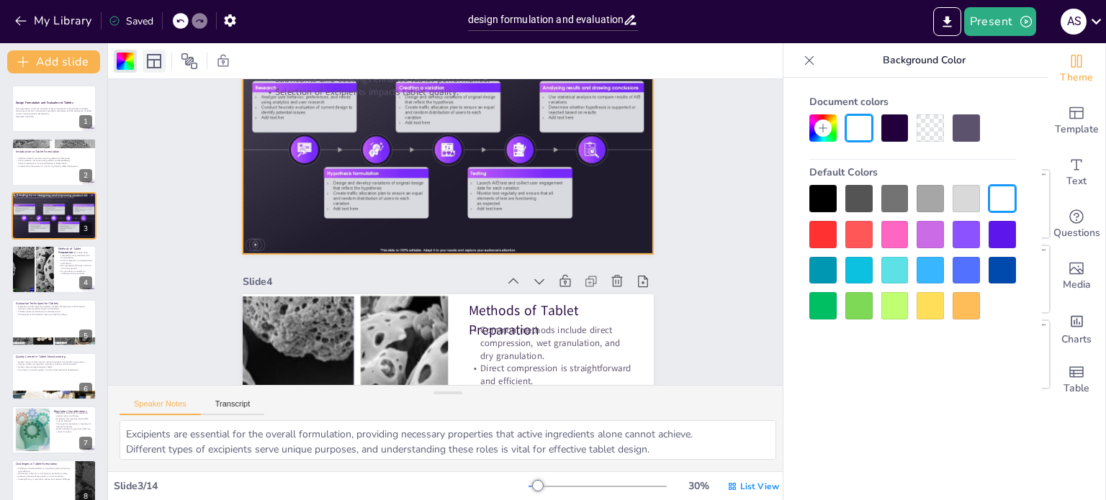
click at [150, 63] on icon at bounding box center [153, 61] width 17 height 17
click at [195, 59] on icon at bounding box center [189, 61] width 17 height 17
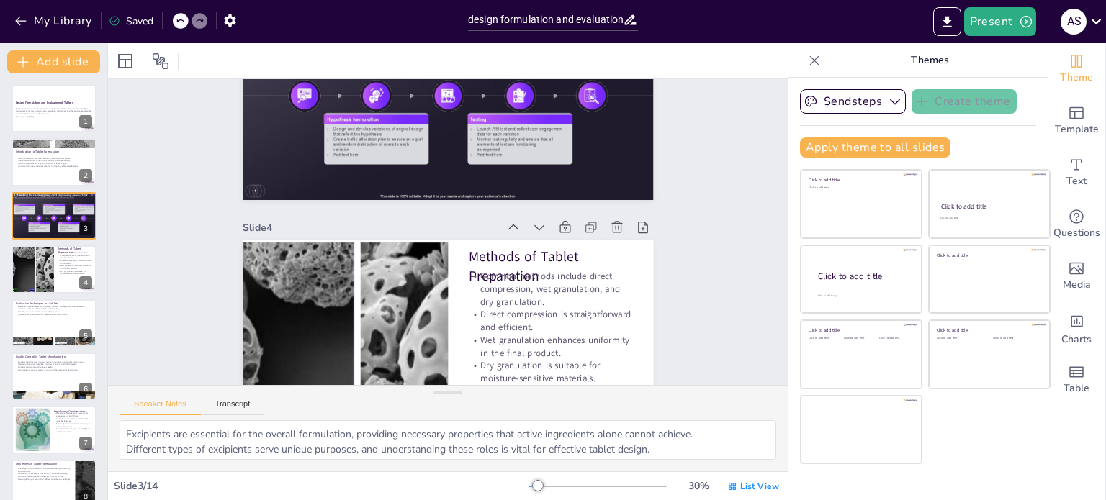
scroll to position [694, 0]
click at [243, 405] on button "Transcript" at bounding box center [233, 408] width 64 height 16
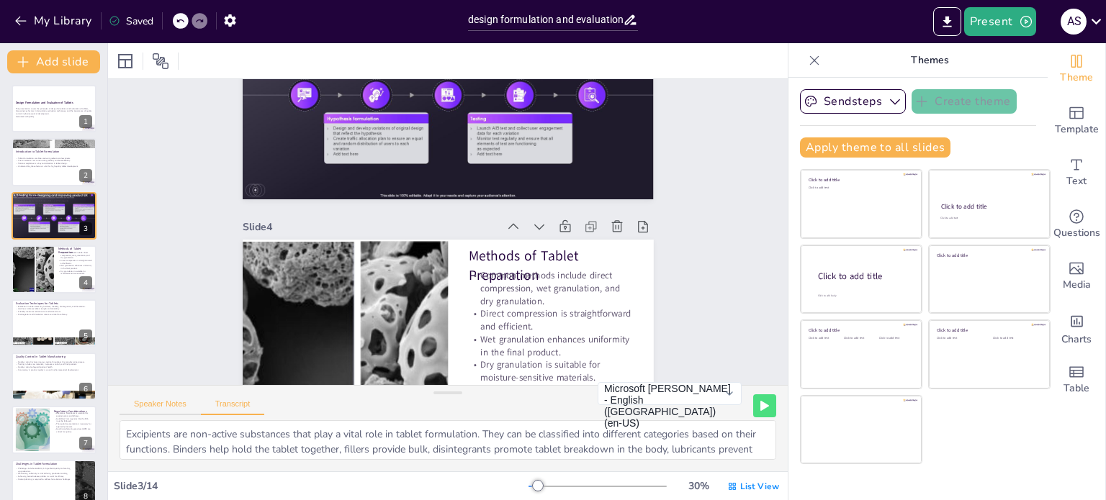
click at [186, 405] on button "Speaker Notes" at bounding box center [160, 408] width 81 height 16
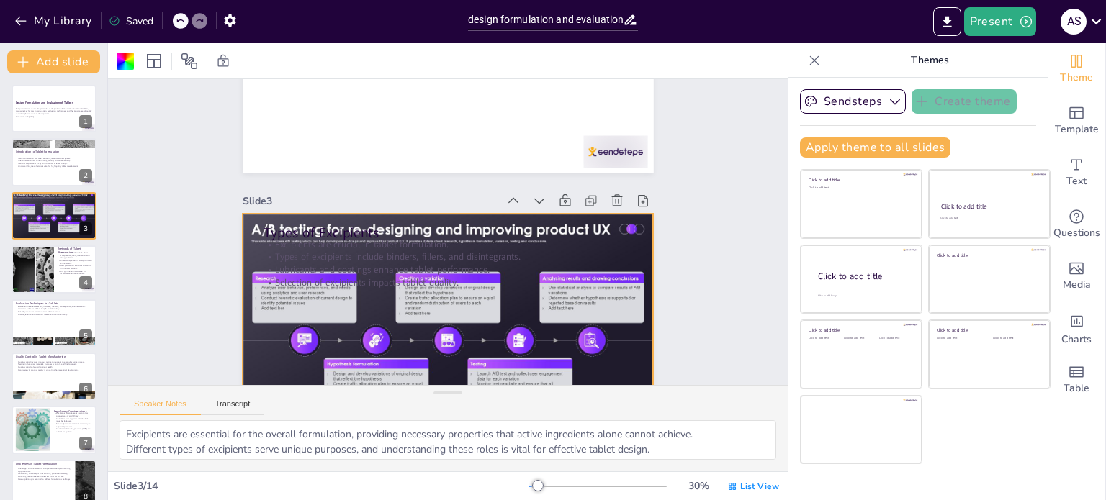
scroll to position [446, 0]
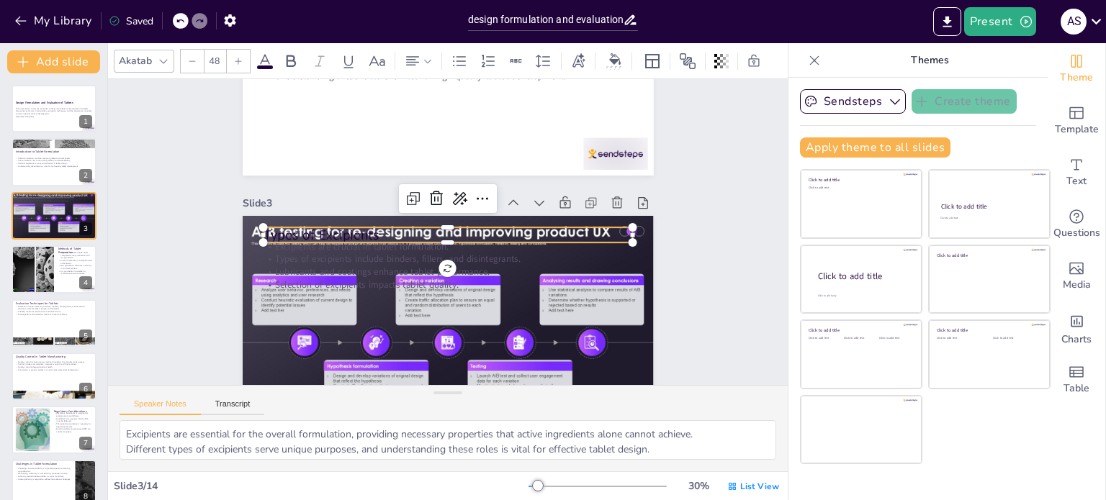
click at [302, 233] on p "Types of Excipients" at bounding box center [447, 235] width 366 height 96
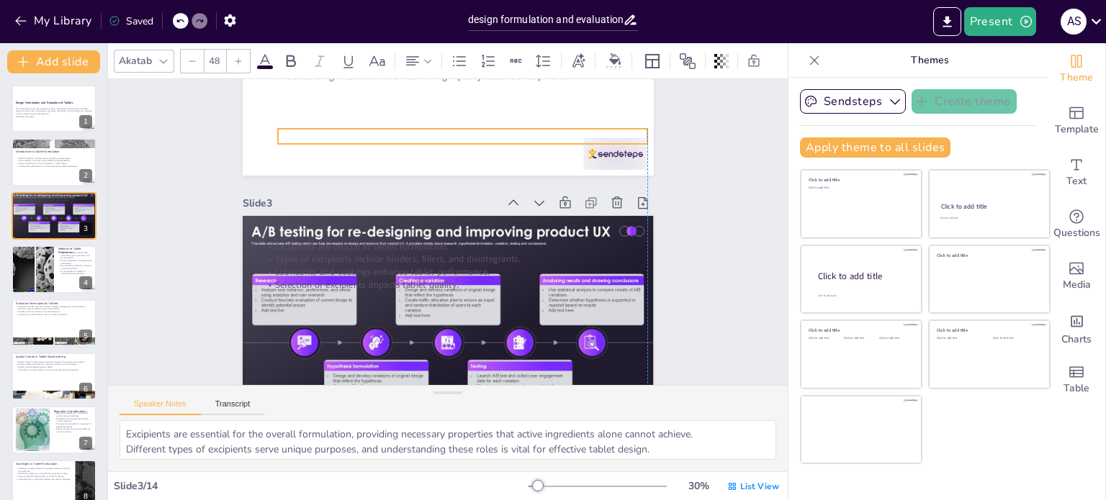
drag, startPoint x: 302, startPoint y: 233, endPoint x: 312, endPoint y: 135, distance: 99.1
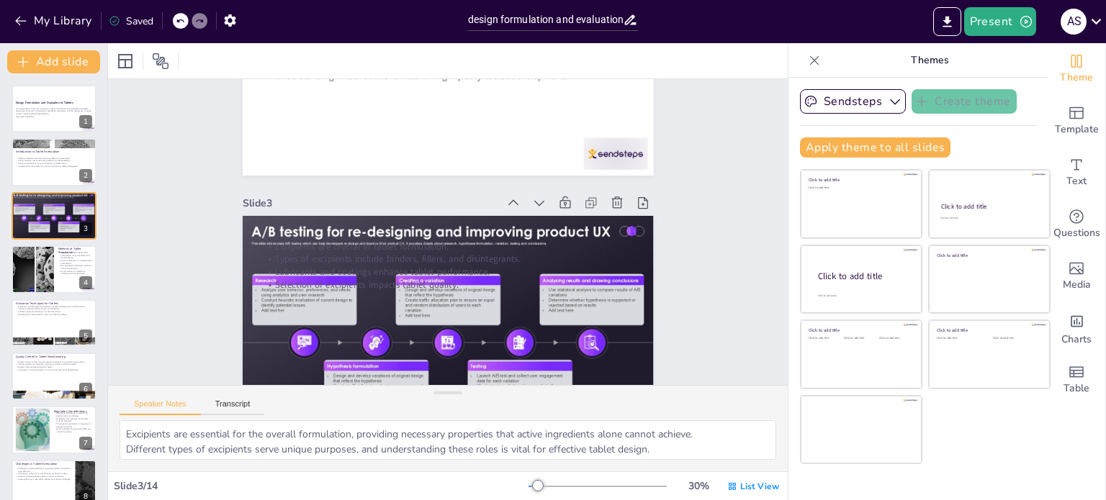
click at [176, 19] on div at bounding box center [181, 21] width 16 height 16
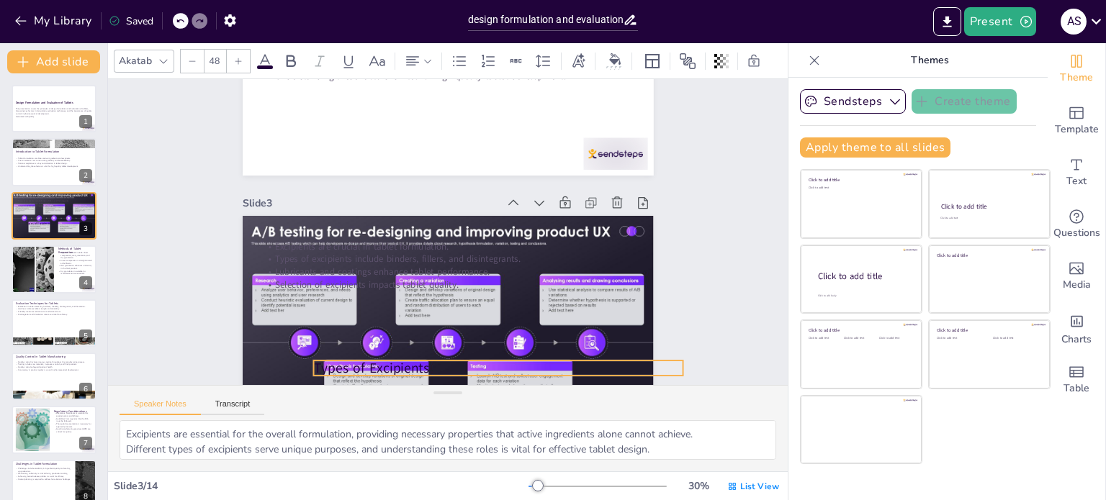
drag, startPoint x: 367, startPoint y: 236, endPoint x: 418, endPoint y: 369, distance: 142.4
click at [418, 369] on p "Types of Excipients" at bounding box center [469, 376] width 366 height 96
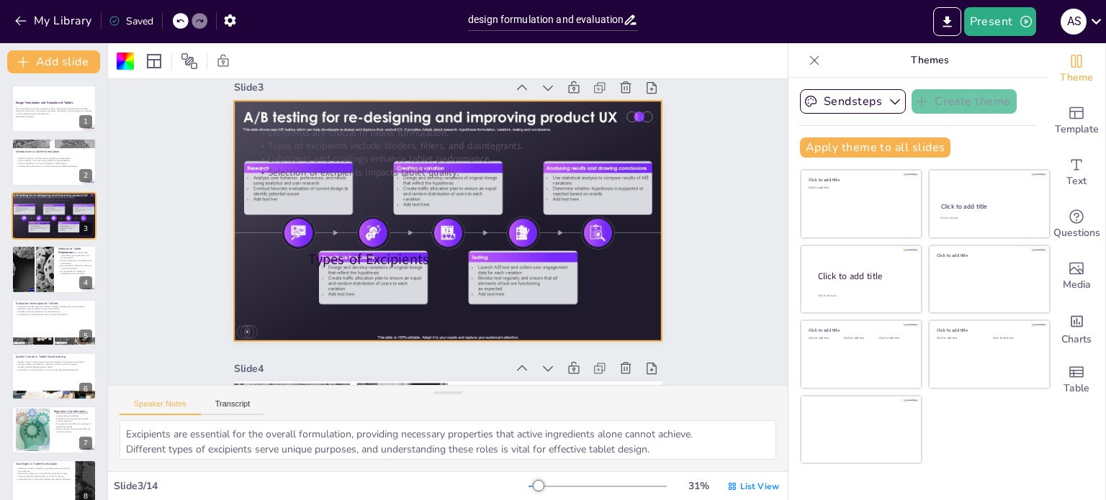
scroll to position [581, 0]
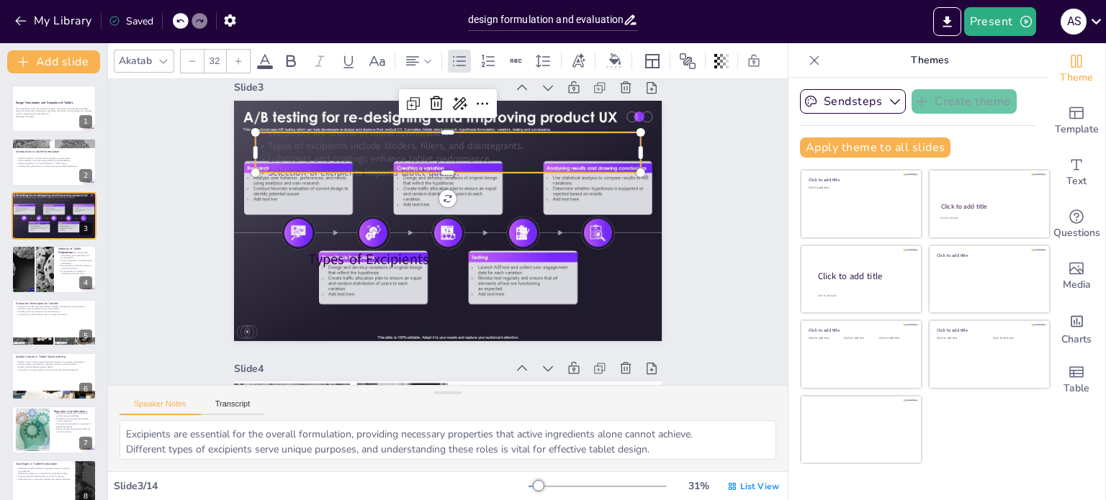
click at [348, 152] on p "Lubricants and coatings enhance tablet performance." at bounding box center [462, 160] width 379 height 93
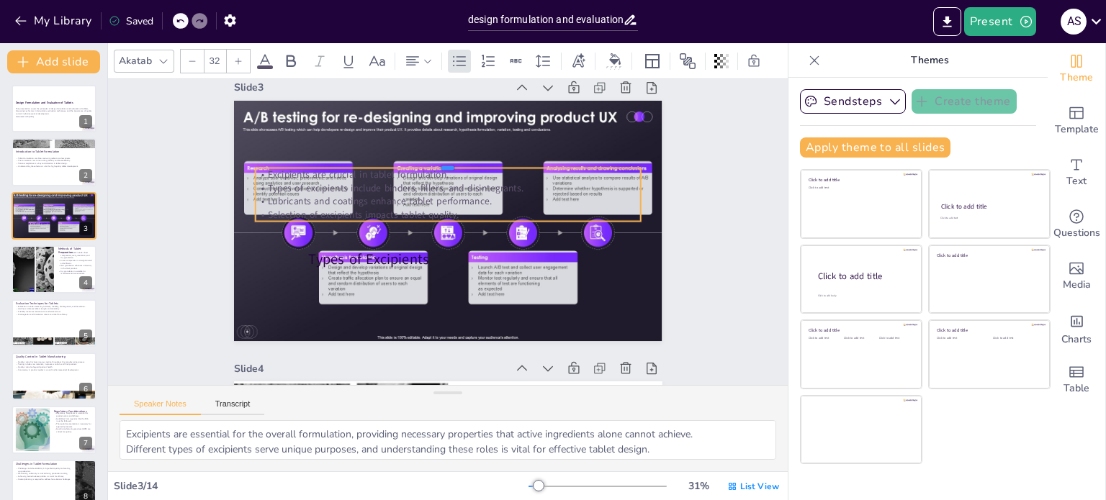
drag, startPoint x: 256, startPoint y: 128, endPoint x: 148, endPoint y: 246, distance: 160.5
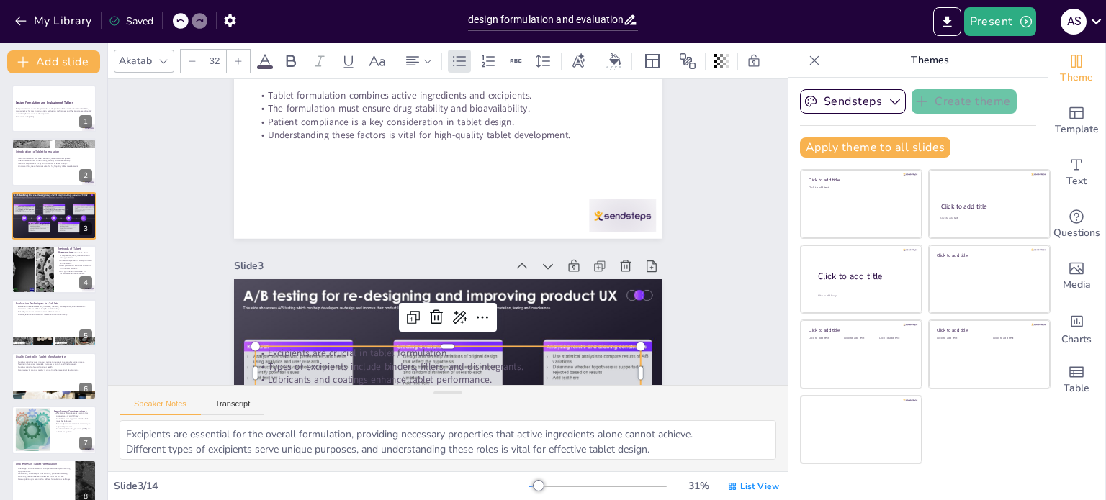
scroll to position [402, 0]
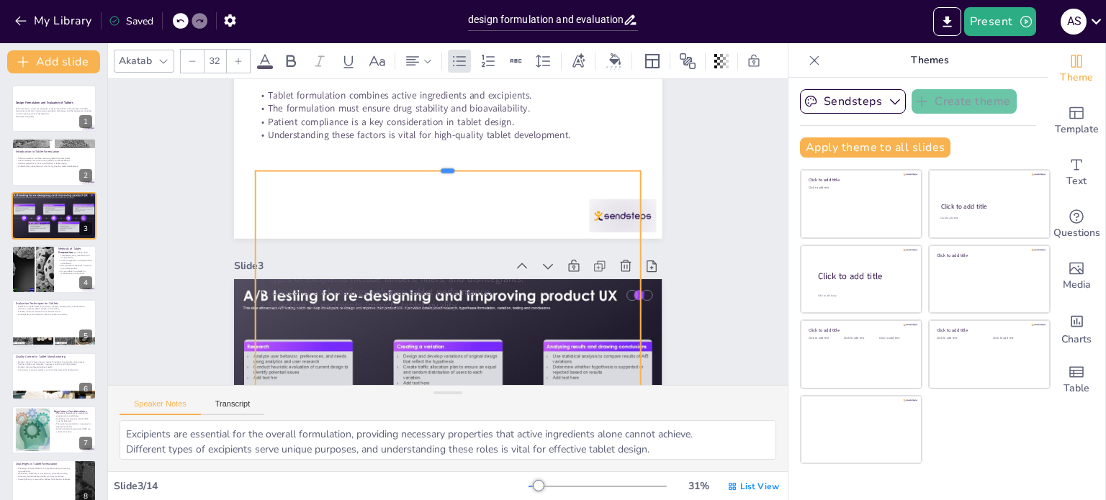
drag, startPoint x: 310, startPoint y: 345, endPoint x: 291, endPoint y: 169, distance: 176.7
click at [303, 169] on div at bounding box center [386, 259] width 167 height 356
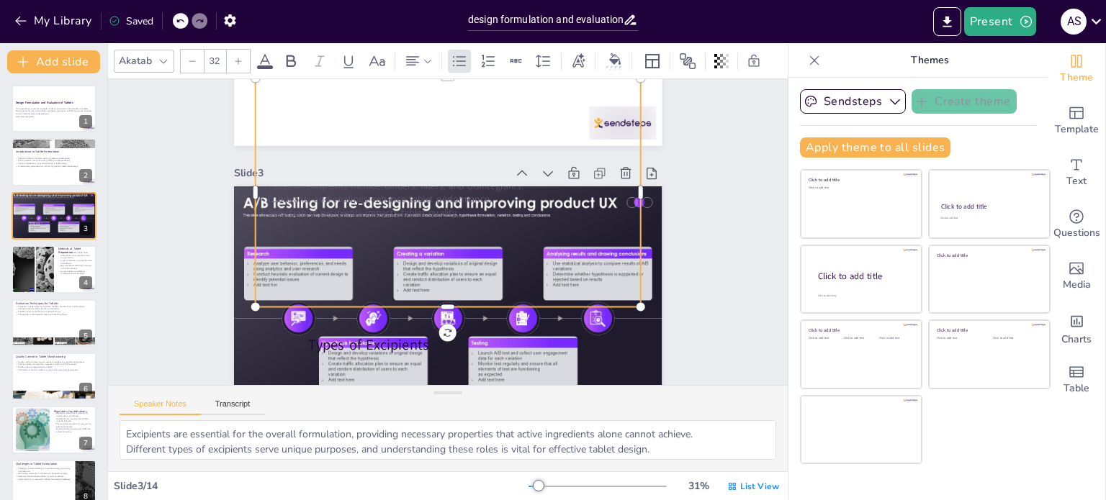
scroll to position [500, 0]
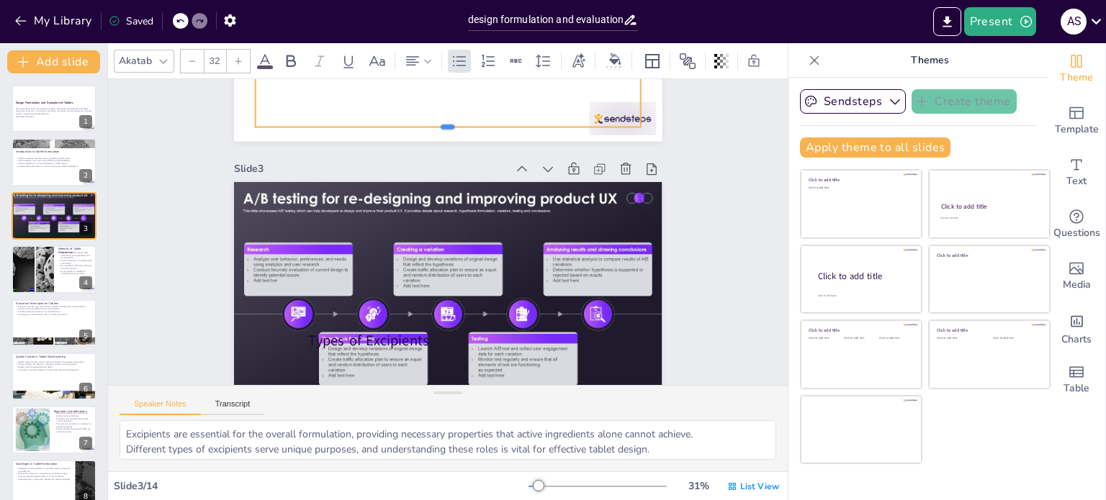
drag, startPoint x: 255, startPoint y: 302, endPoint x: 276, endPoint y: 126, distance: 177.6
